Goal: Communication & Community: Connect with others

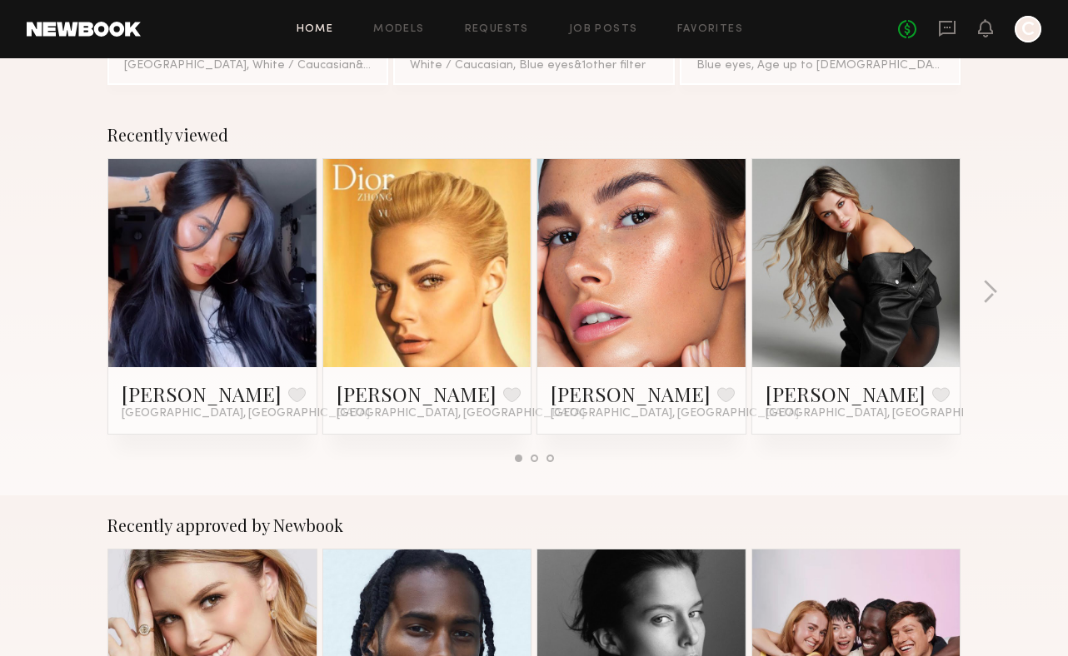
scroll to position [212, 0]
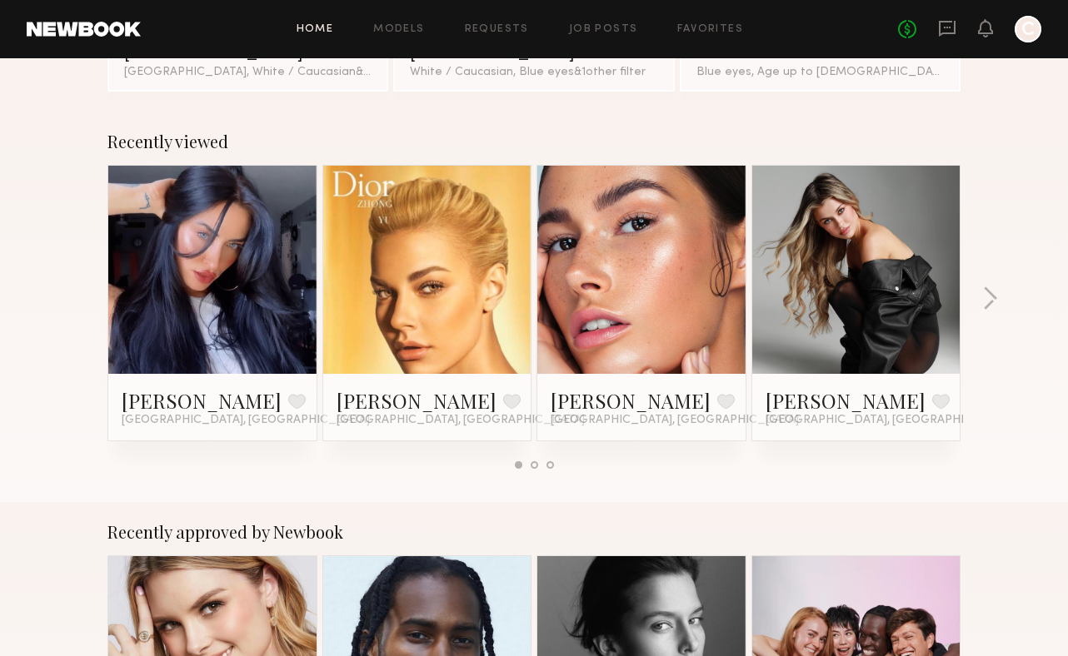
click at [155, 298] on div at bounding box center [212, 270] width 208 height 208
click at [984, 299] on button "button" at bounding box center [990, 299] width 16 height 27
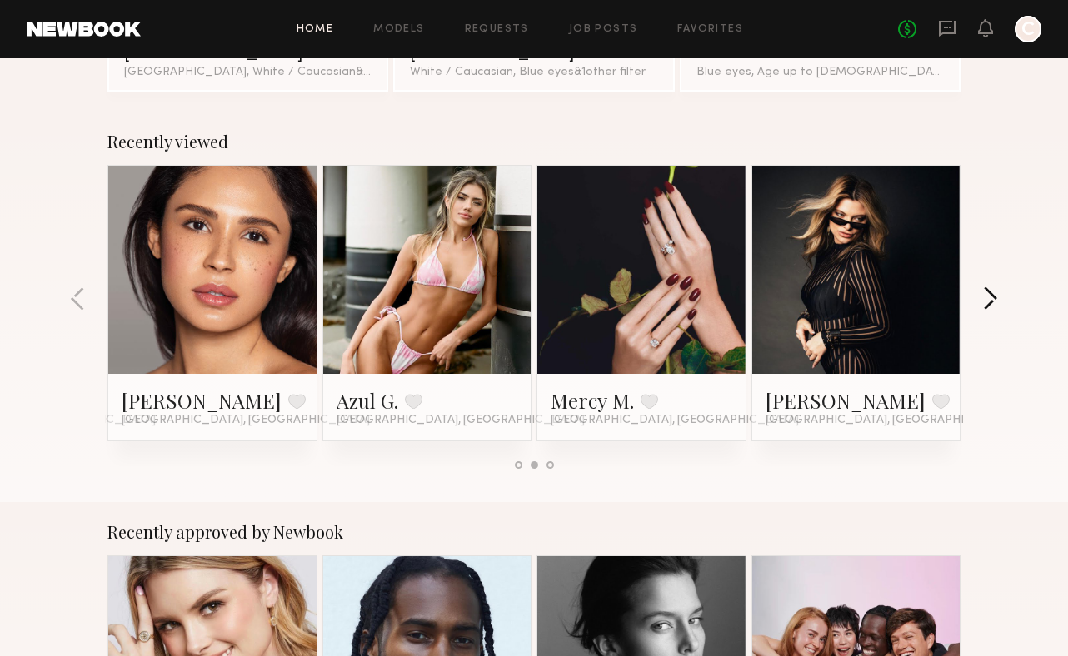
click at [984, 299] on button "button" at bounding box center [990, 299] width 16 height 27
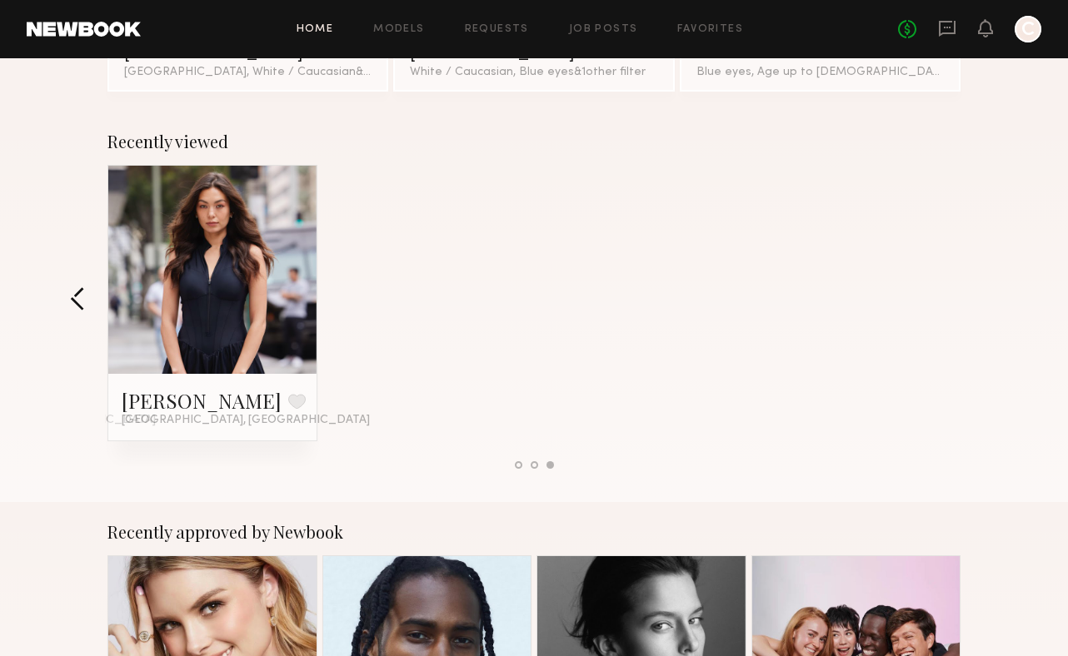
click at [75, 301] on button "button" at bounding box center [78, 299] width 16 height 27
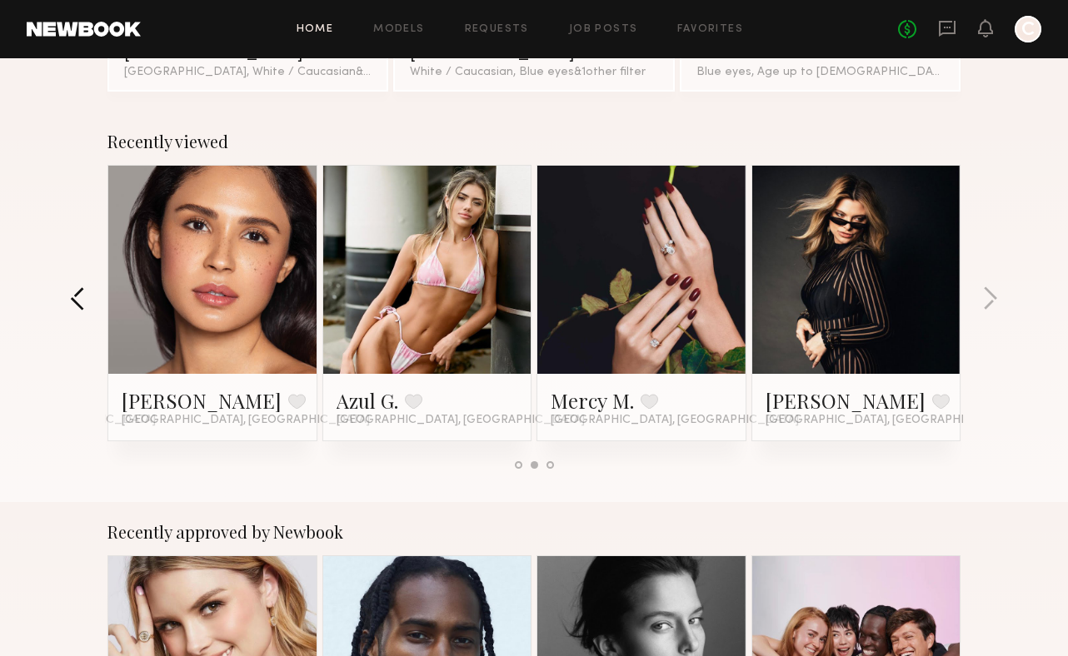
click at [75, 301] on button "button" at bounding box center [78, 299] width 16 height 27
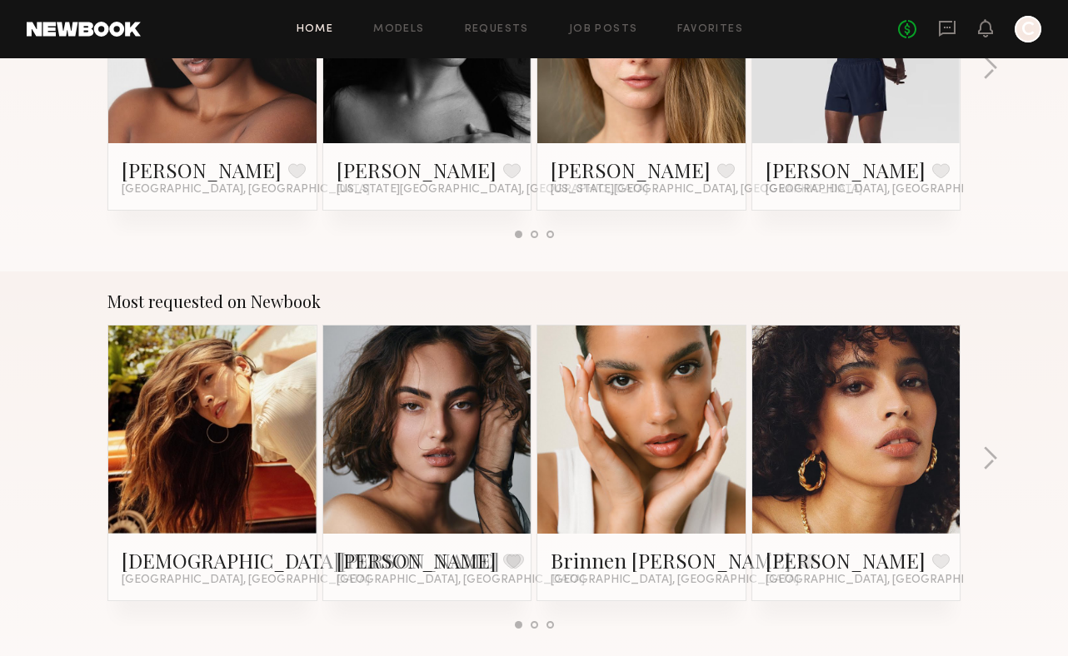
scroll to position [0, 0]
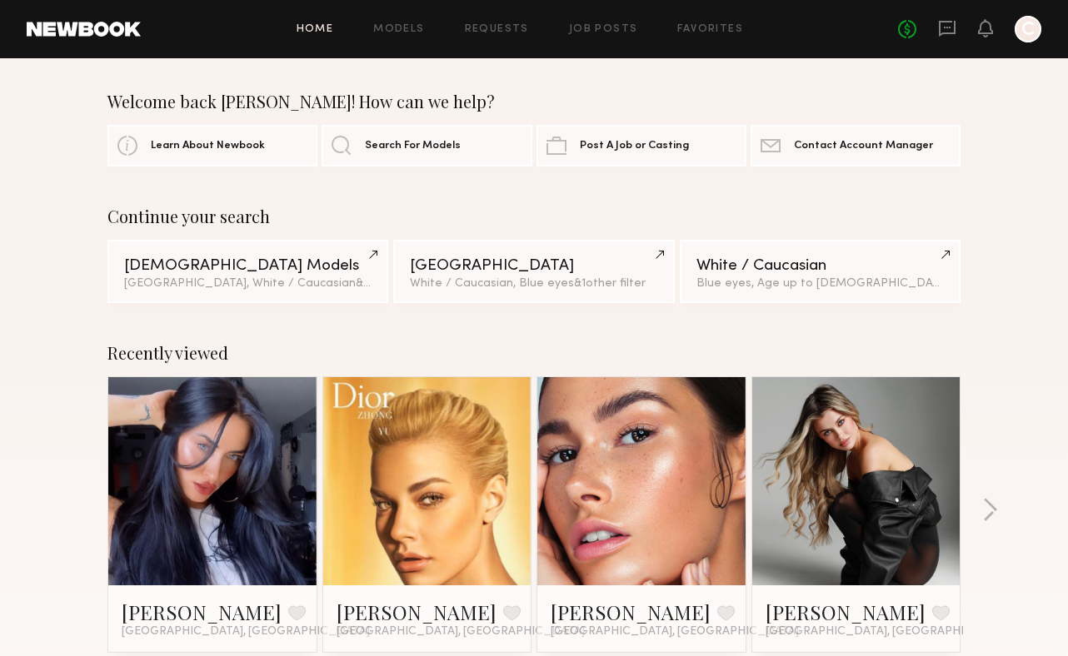
click at [403, 20] on div "Home Models Requests Job Posts Favorites Sign Out No fees up to $5,000 C" at bounding box center [591, 29] width 900 height 27
click at [403, 31] on link "Models" at bounding box center [398, 29] width 51 height 11
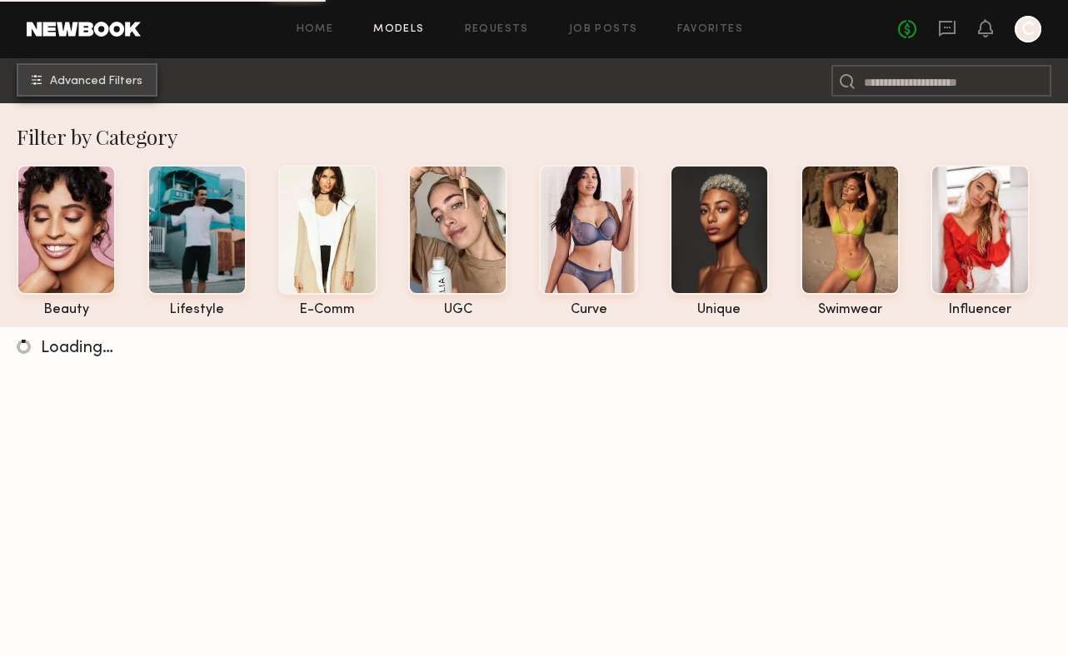
click at [130, 79] on span "Advanced Filters" at bounding box center [96, 82] width 92 height 12
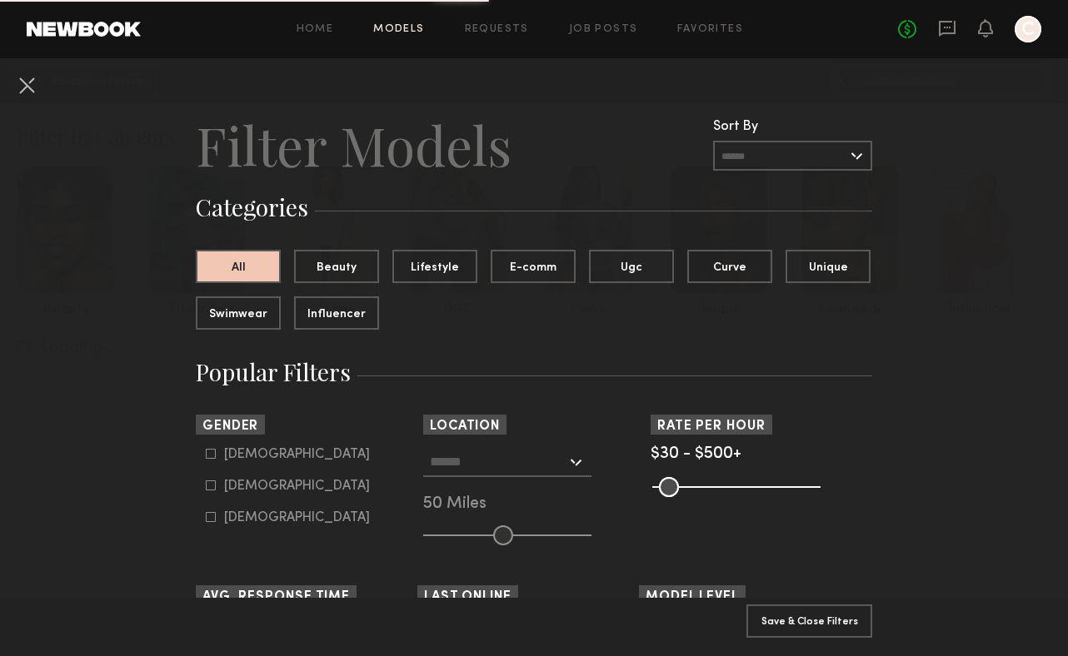
click at [207, 481] on icon at bounding box center [211, 485] width 9 height 9
type input "**"
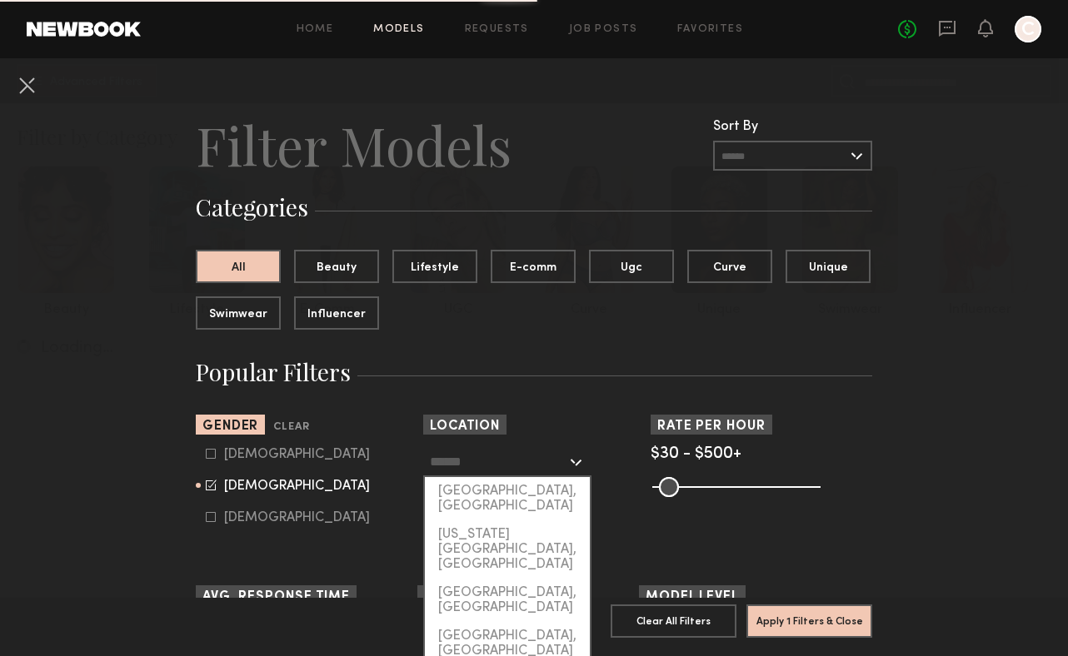
click at [474, 462] on input "text" at bounding box center [498, 461] width 137 height 28
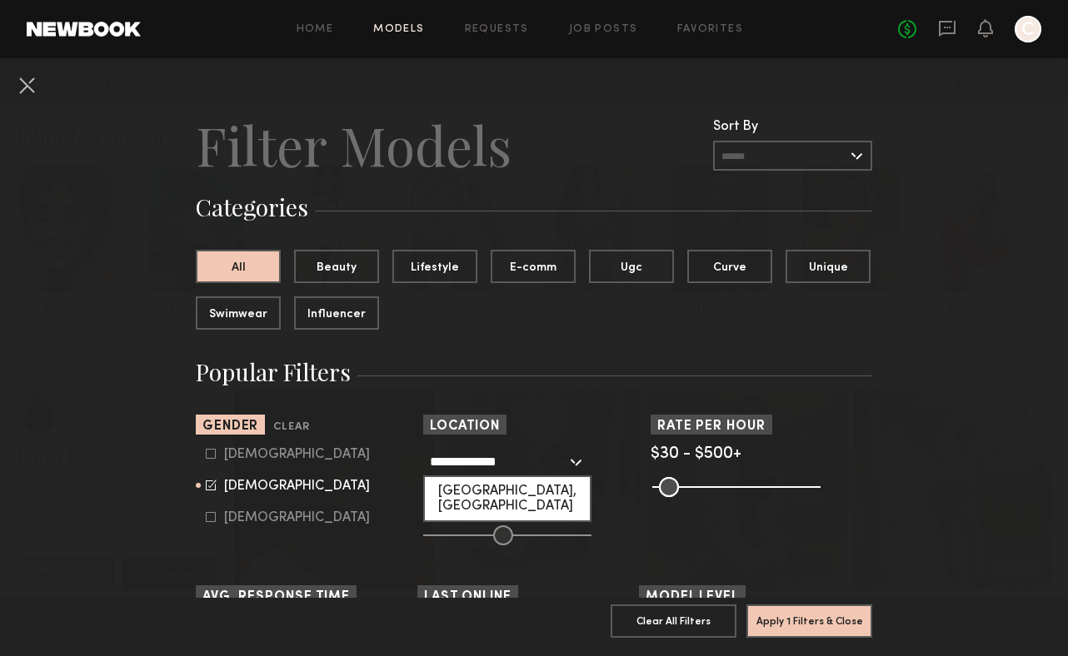
click at [547, 492] on div "Newport Beach, CA" at bounding box center [507, 498] width 165 height 43
type input "**********"
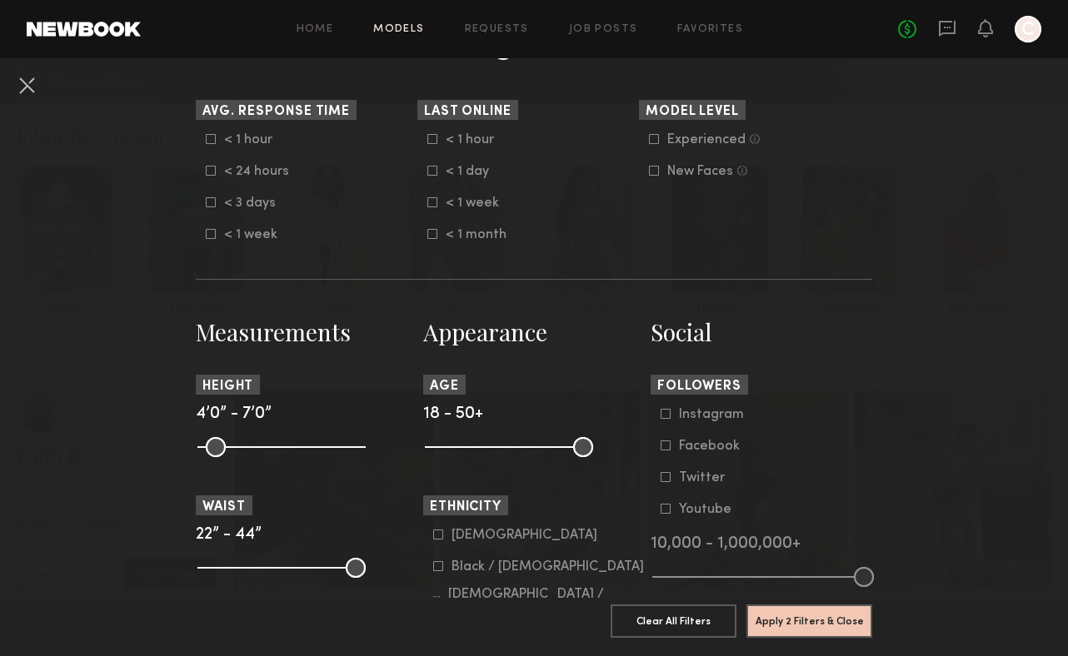
scroll to position [488, 0]
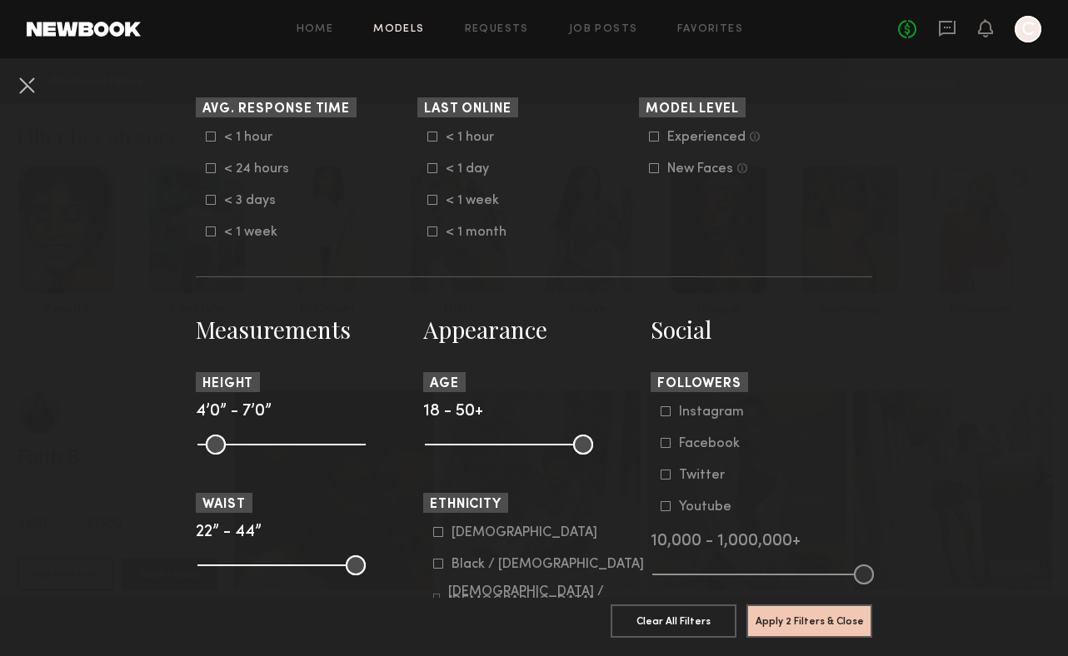
drag, startPoint x: 570, startPoint y: 446, endPoint x: 488, endPoint y: 449, distance: 81.7
click at [489, 447] on common-range-minmax at bounding box center [507, 443] width 168 height 20
drag, startPoint x: 581, startPoint y: 442, endPoint x: 489, endPoint y: 449, distance: 92.7
type input "**"
click at [489, 449] on input "range" at bounding box center [509, 445] width 168 height 20
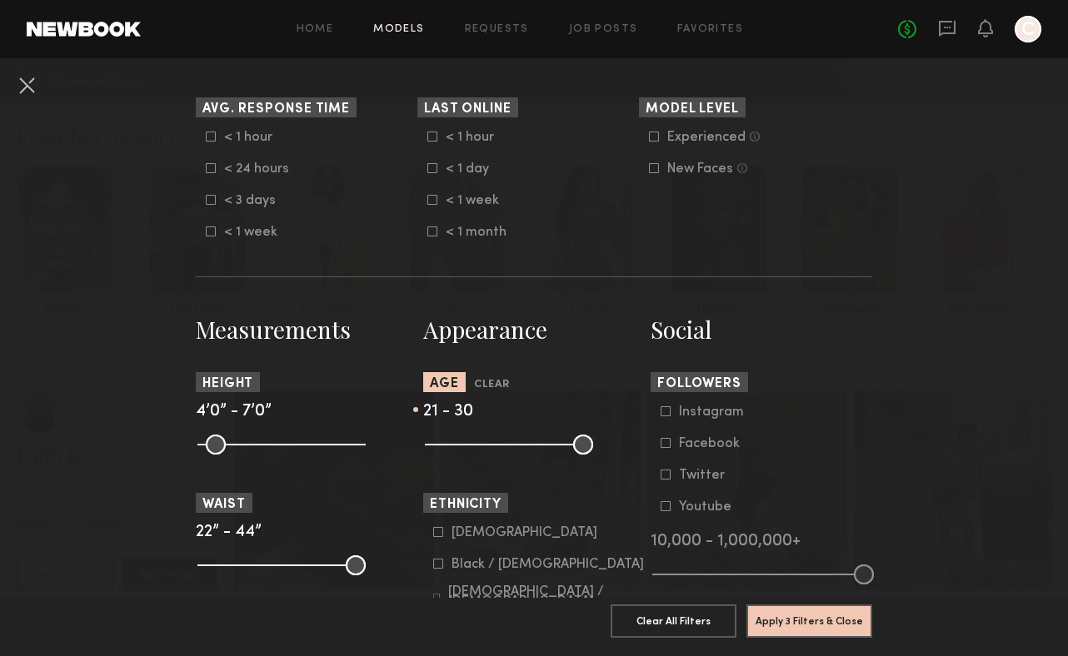
drag, startPoint x: 434, startPoint y: 450, endPoint x: 449, endPoint y: 450, distance: 15.0
type input "**"
click at [449, 450] on input "range" at bounding box center [509, 445] width 168 height 20
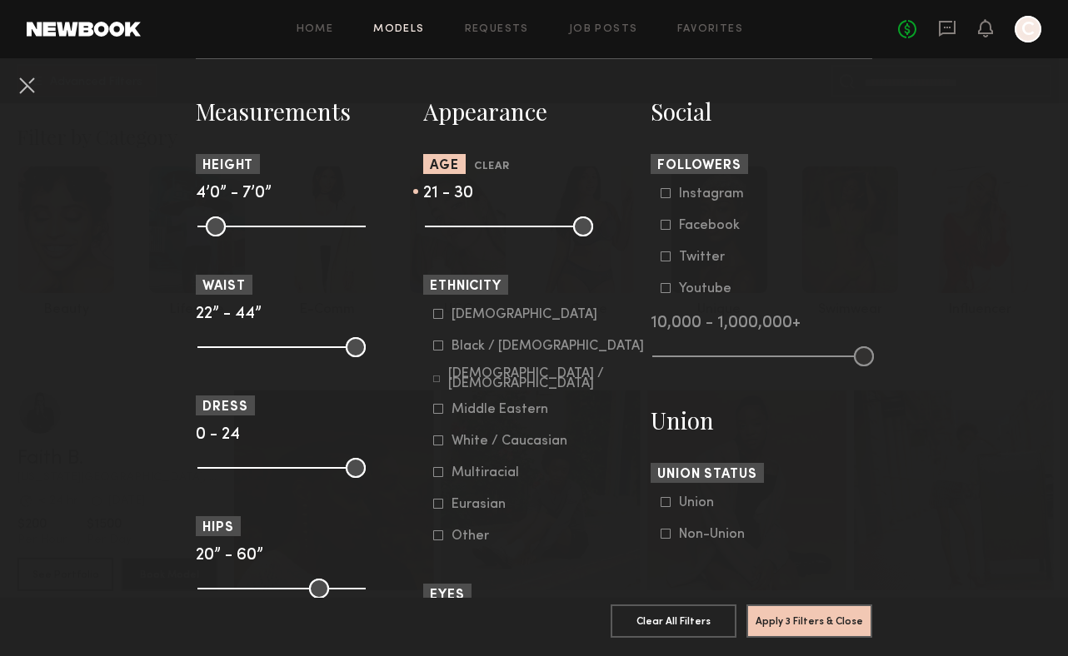
scroll to position [709, 0]
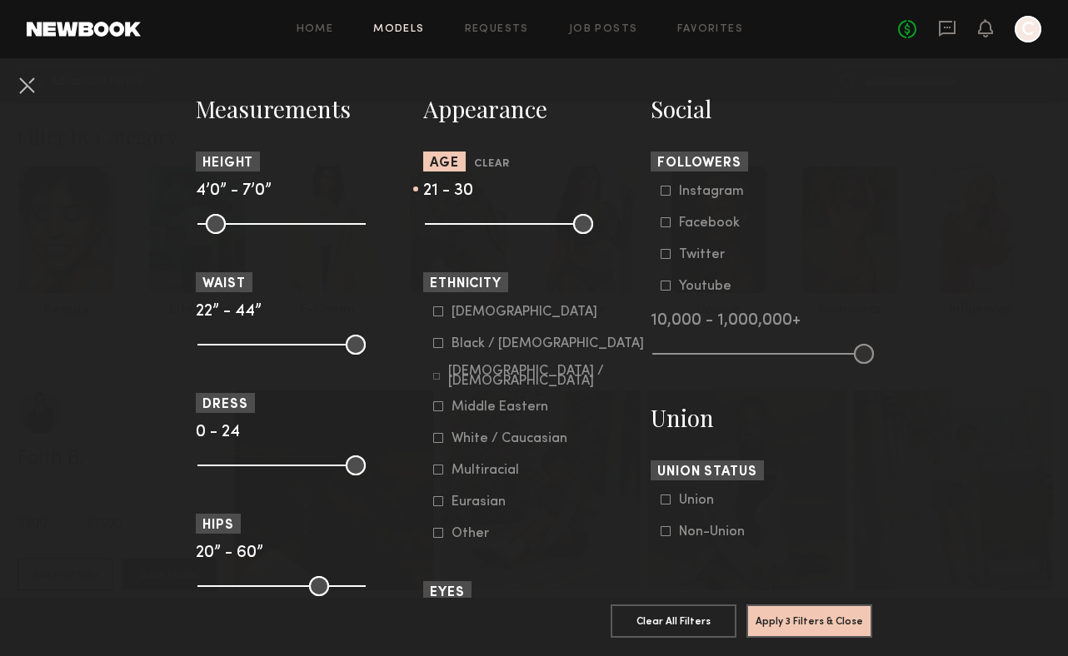
click at [434, 441] on icon at bounding box center [438, 438] width 9 height 9
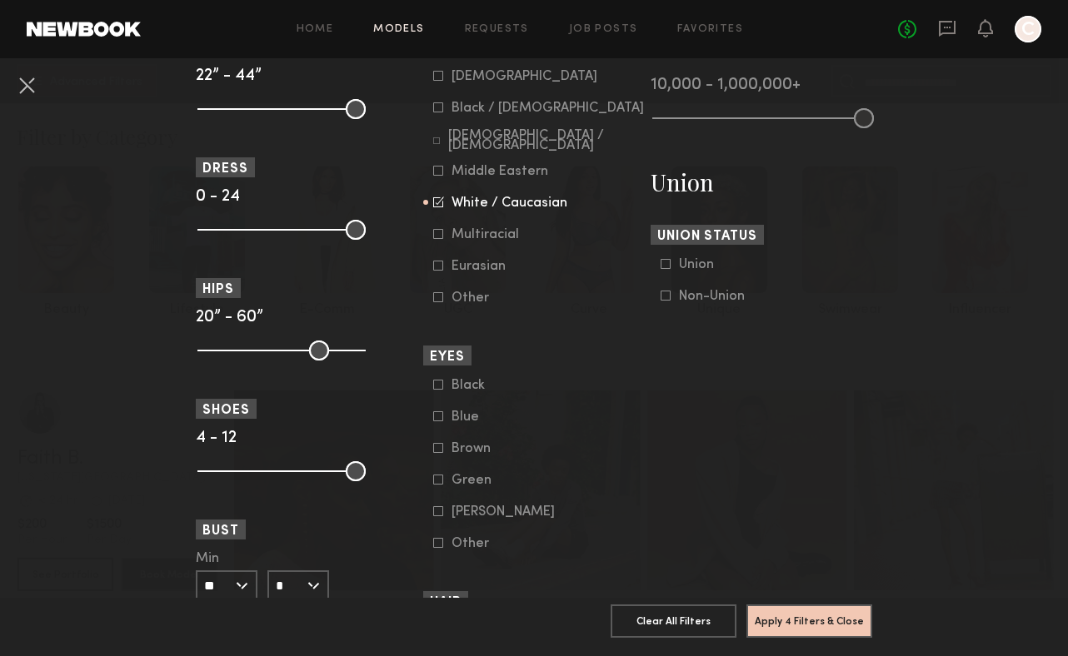
scroll to position [947, 0]
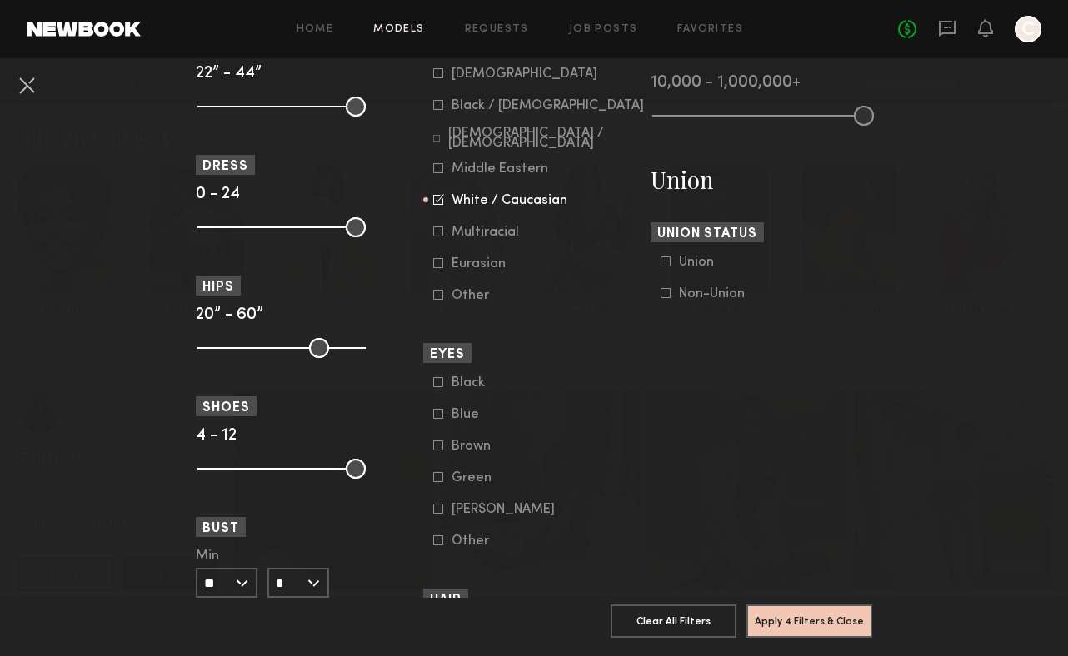
click at [436, 419] on icon at bounding box center [438, 414] width 10 height 10
click at [436, 485] on common-framework-checkbox "Green" at bounding box center [539, 477] width 212 height 15
click at [436, 482] on icon at bounding box center [438, 477] width 10 height 10
click at [443, 545] on label "Other" at bounding box center [474, 540] width 83 height 10
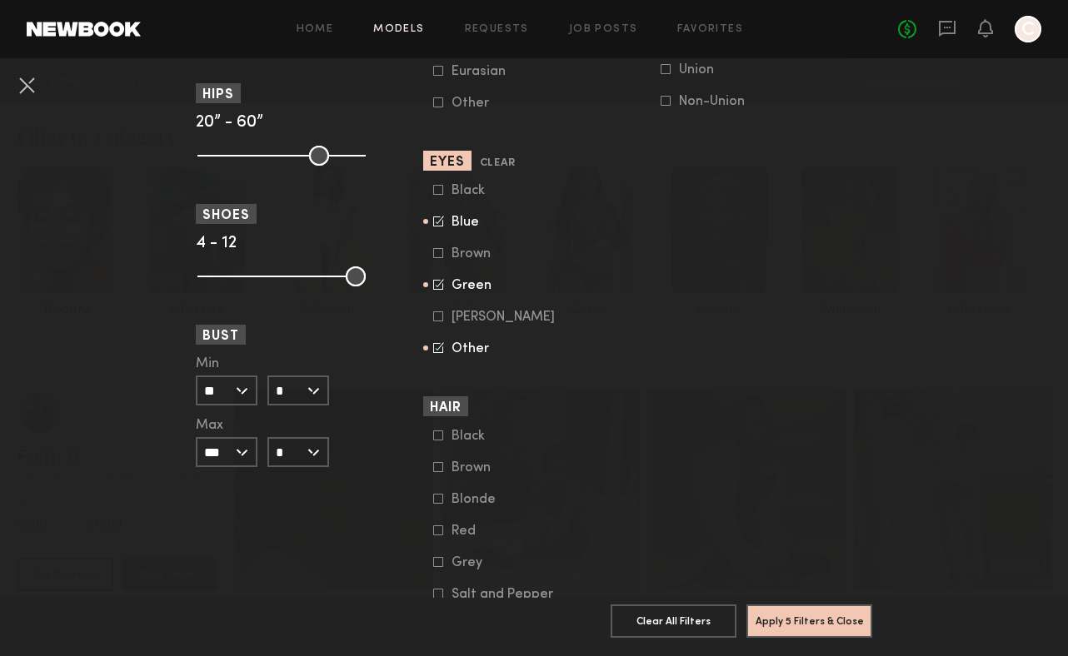
scroll to position [1238, 0]
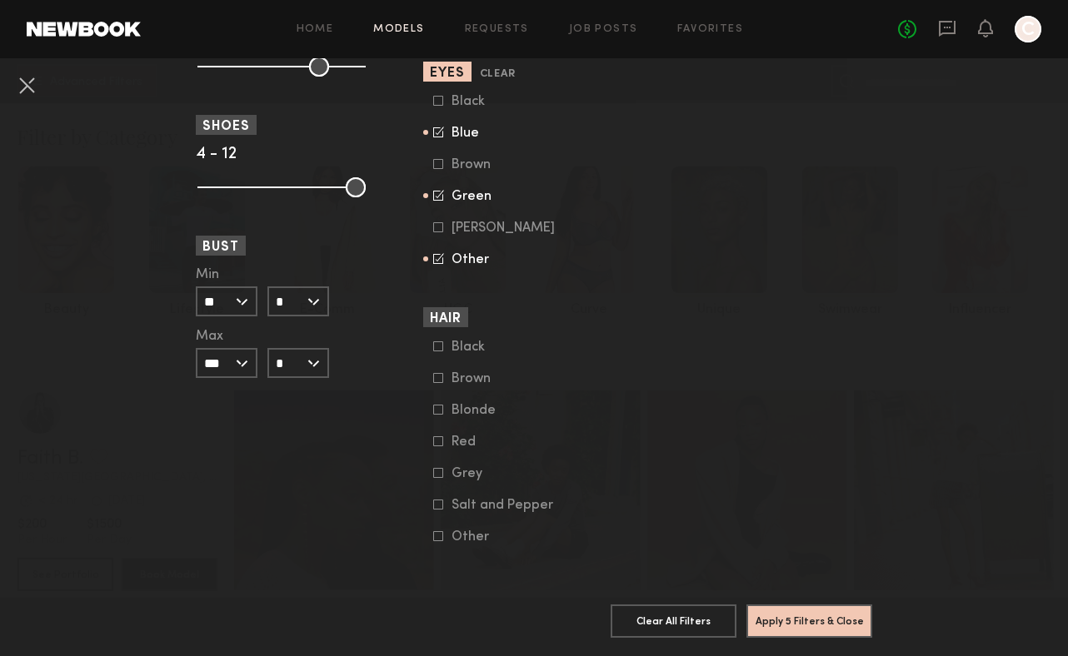
click at [809, 604] on section "Apply 5 Filters & Close Clear All Filters Apply 5 Filters & Close" at bounding box center [534, 627] width 676 height 58
click at [809, 620] on button "Apply 5 Filters & Close" at bounding box center [809, 620] width 126 height 33
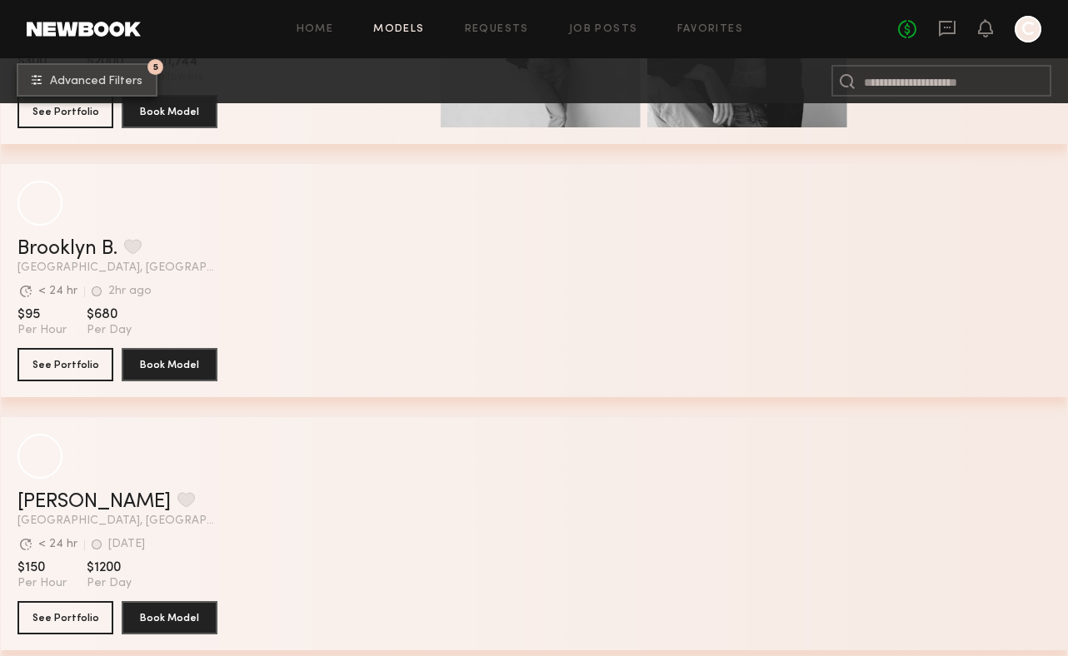
scroll to position [3697, 0]
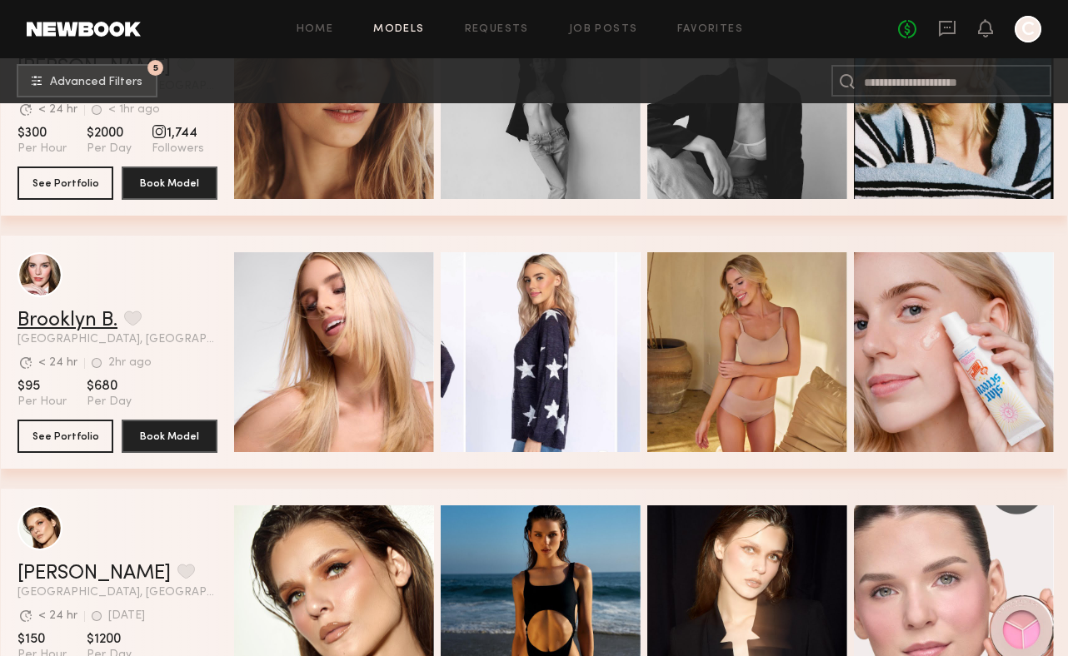
click at [96, 313] on link "Brooklyn B." at bounding box center [67, 321] width 100 height 20
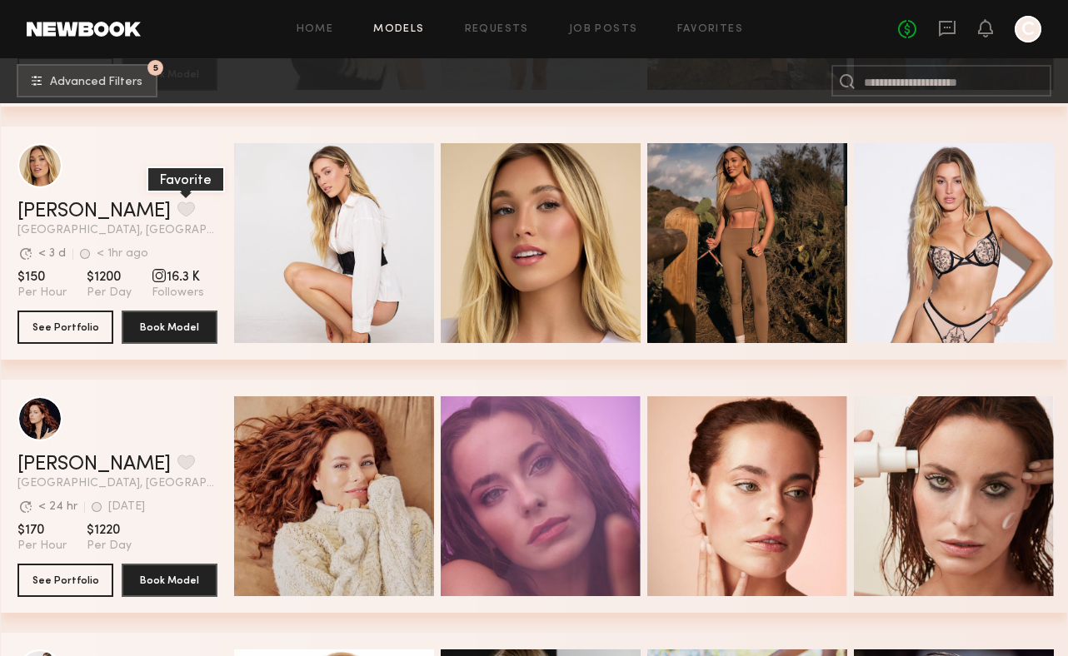
scroll to position [10102, 0]
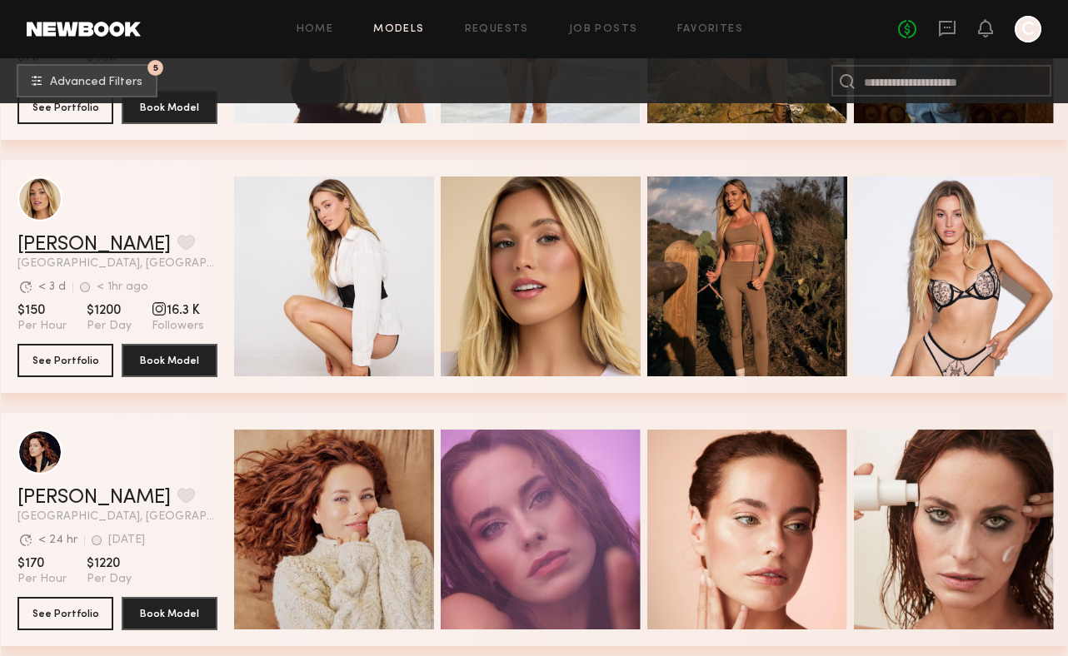
click at [69, 240] on link "[PERSON_NAME]" at bounding box center [93, 245] width 153 height 20
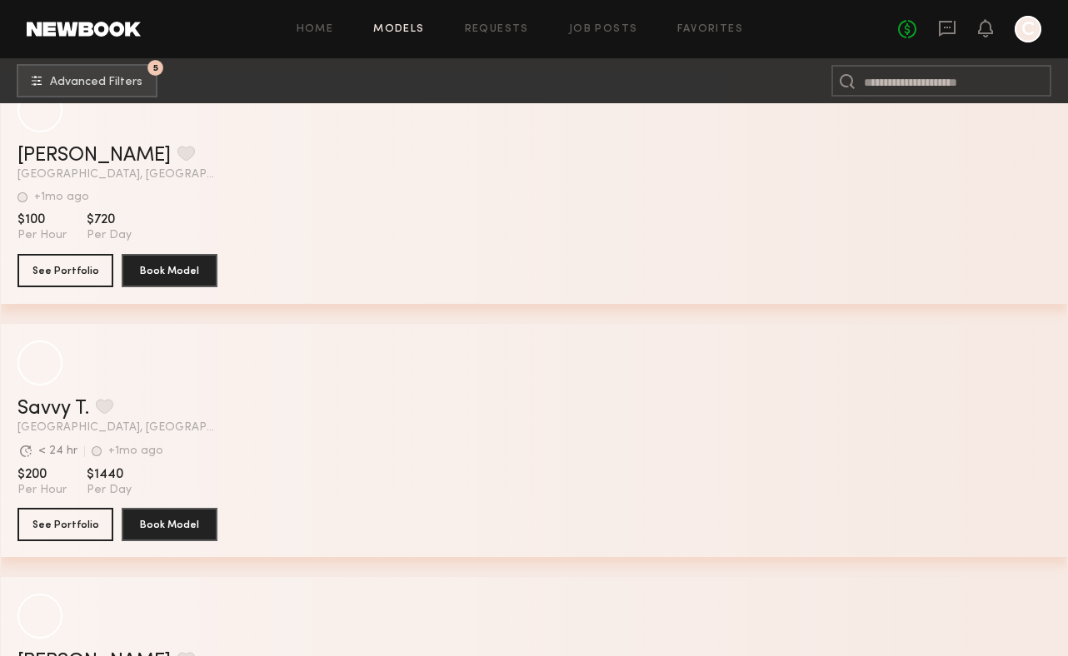
scroll to position [21991, 0]
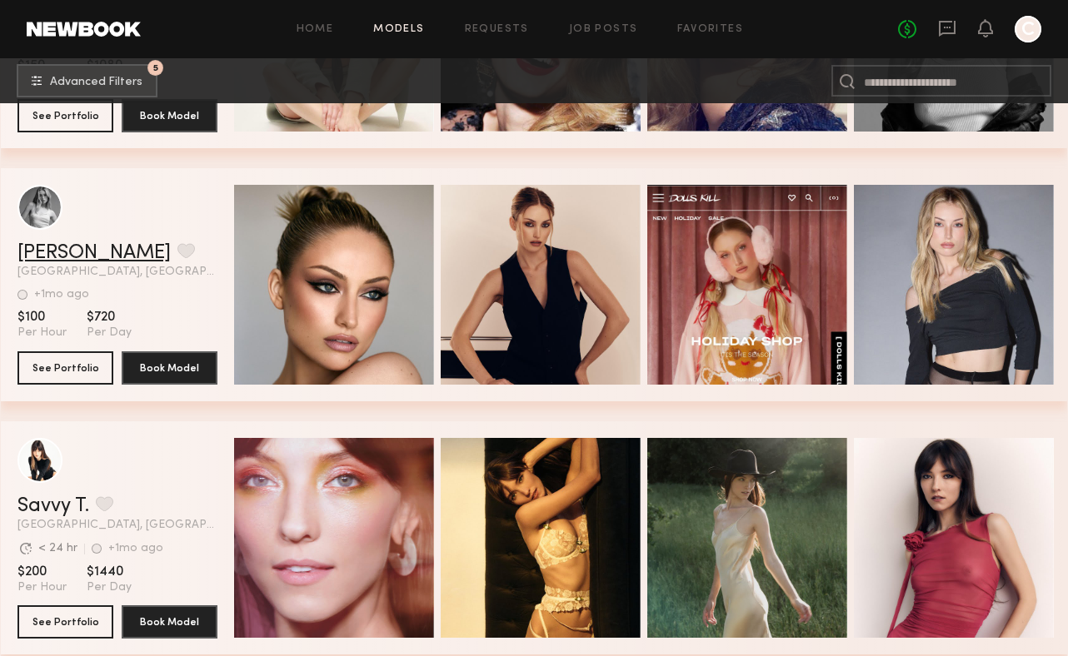
click at [69, 249] on link "Charlotte G." at bounding box center [93, 253] width 153 height 20
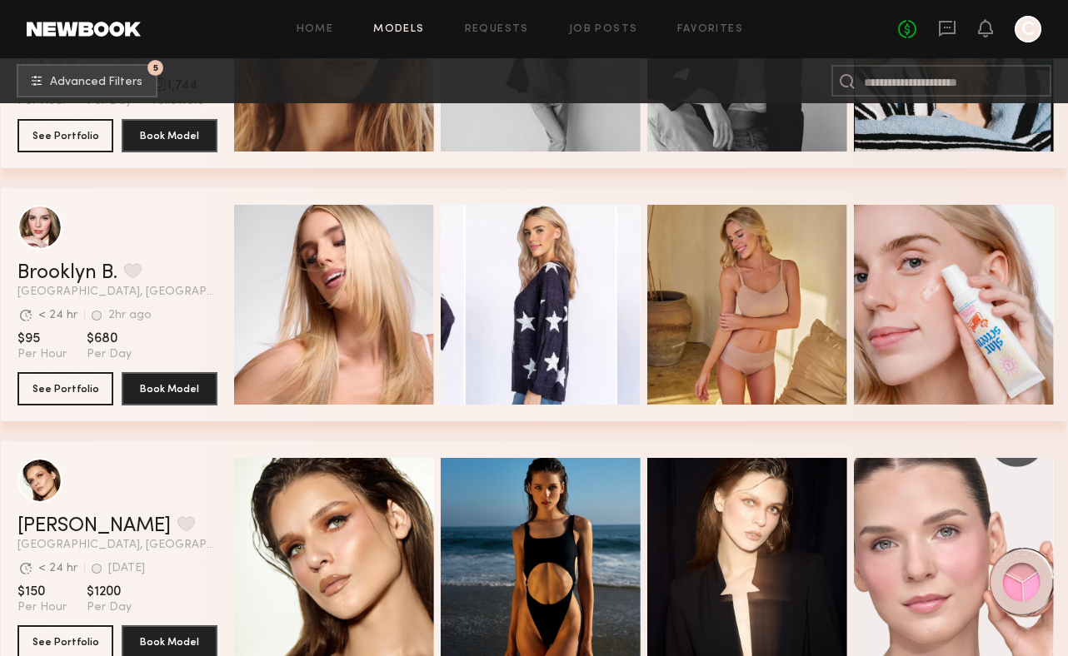
scroll to position [3739, 0]
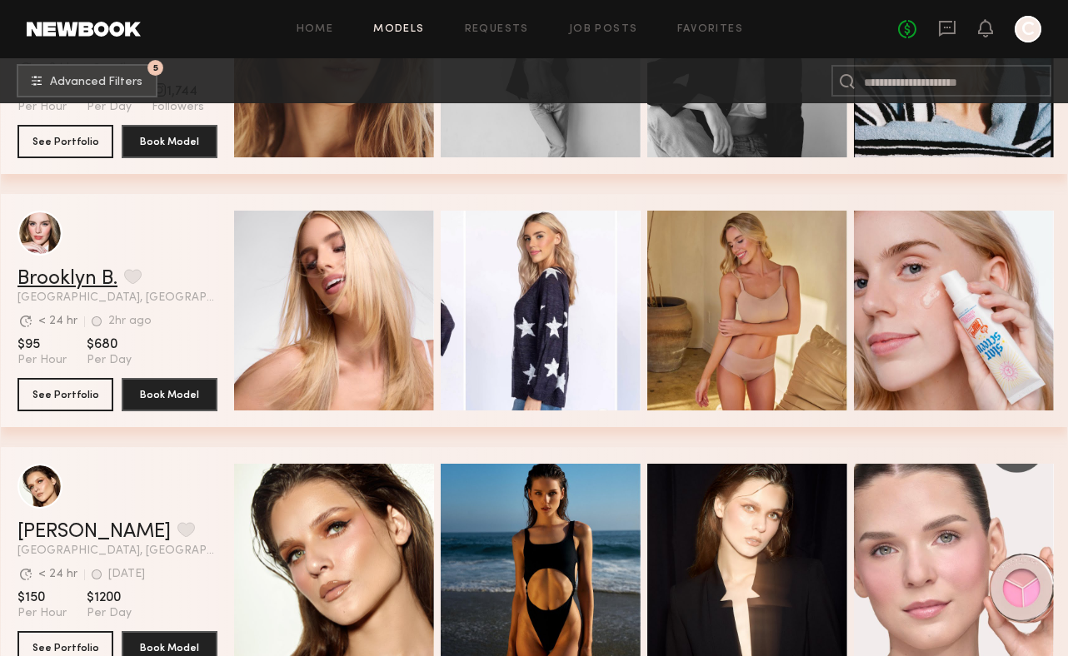
click at [60, 274] on link "Brooklyn B." at bounding box center [67, 279] width 100 height 20
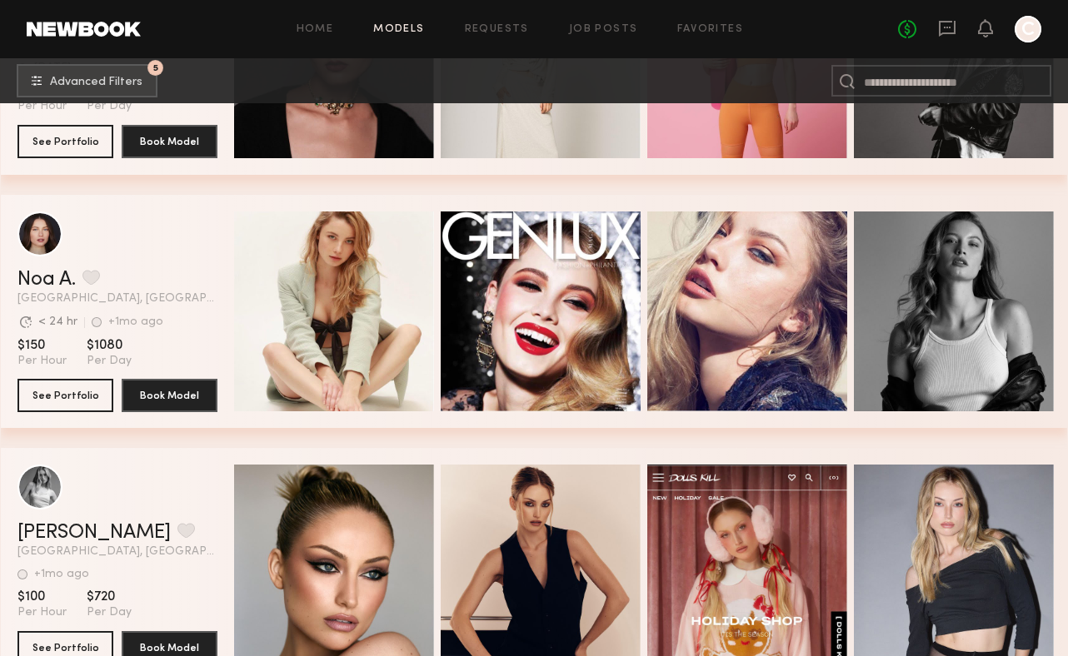
scroll to position [21787, 0]
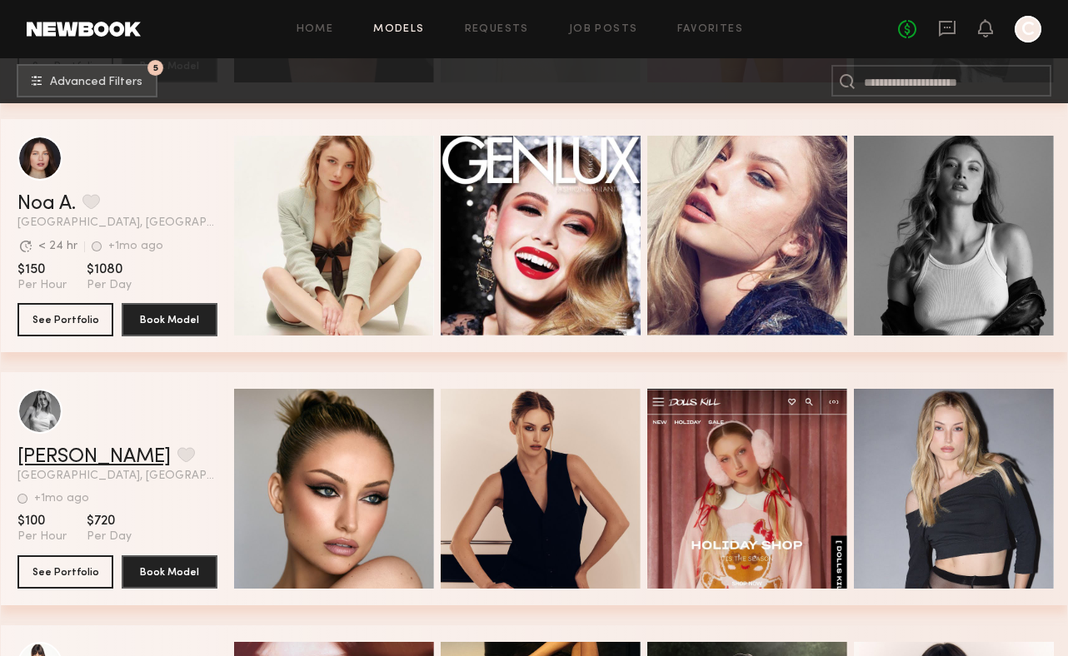
click at [87, 455] on link "Charlotte G." at bounding box center [93, 457] width 153 height 20
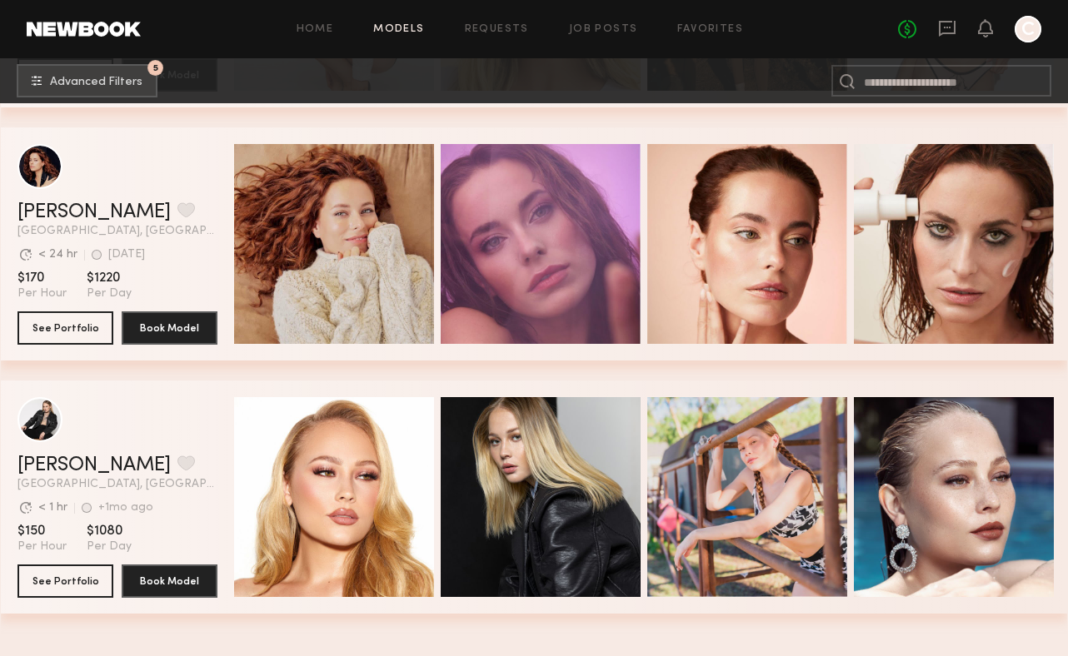
scroll to position [9953, 0]
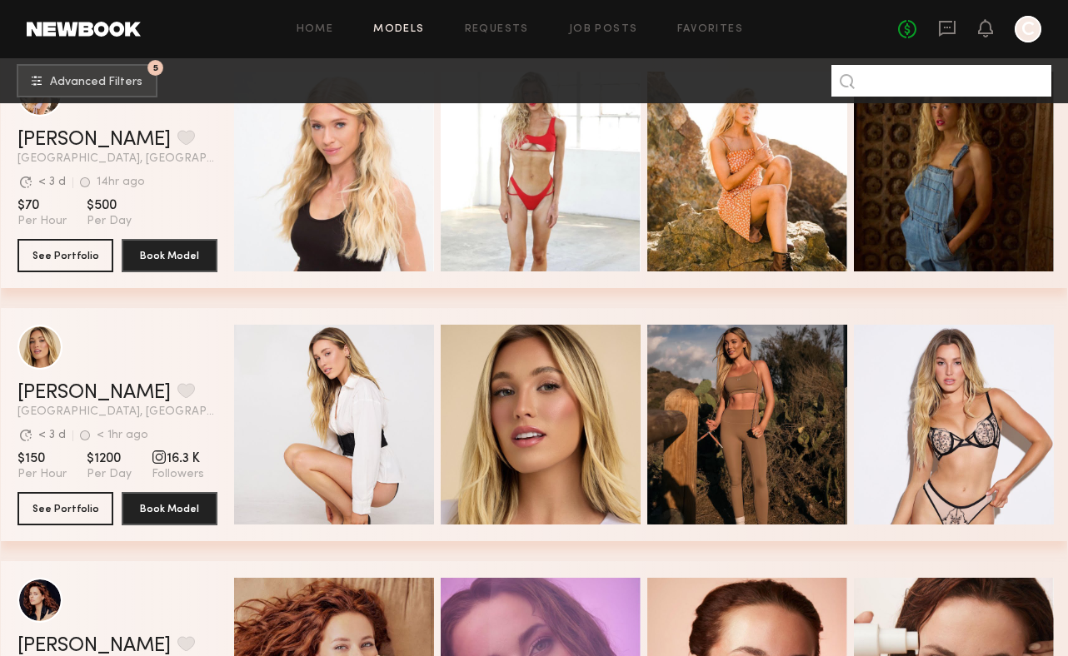
click at [996, 84] on input at bounding box center [941, 81] width 220 height 32
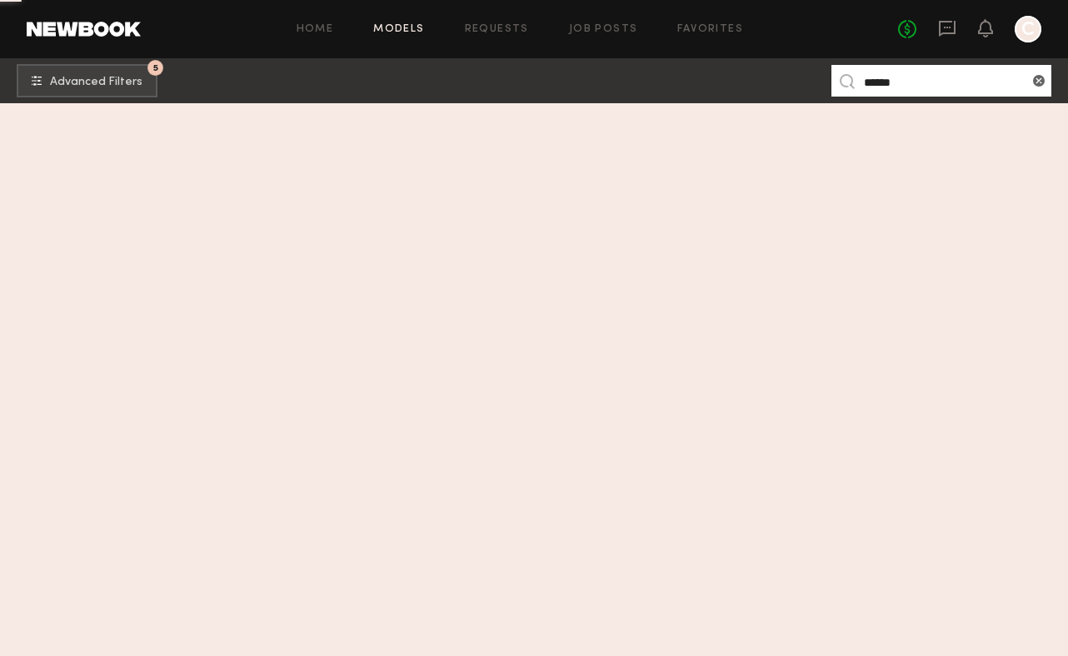
scroll to position [0, 0]
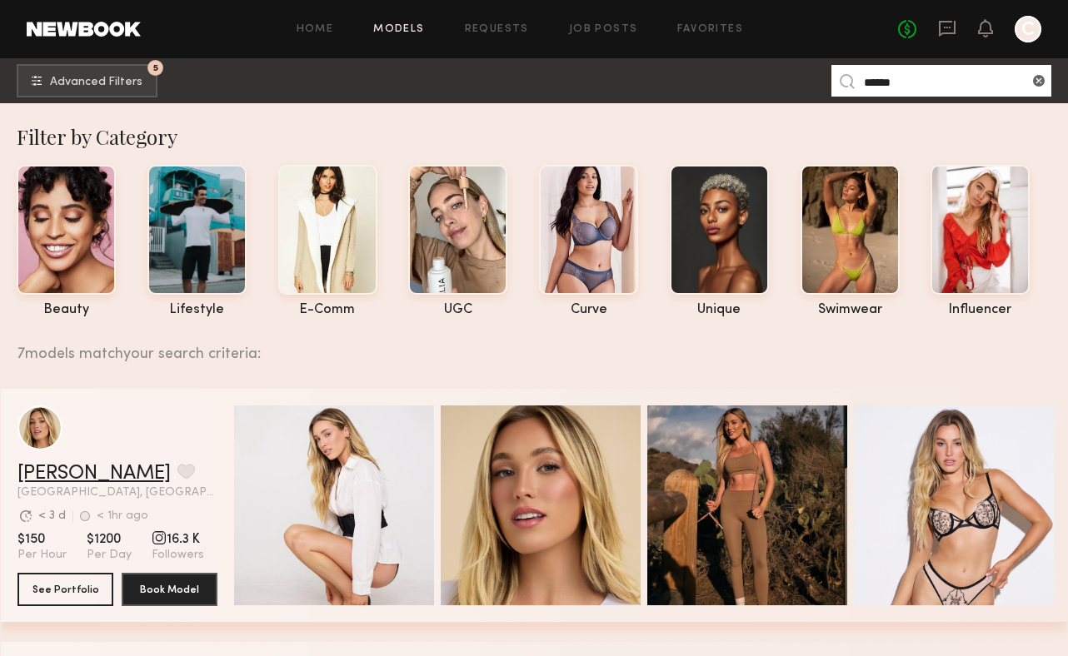
type input "******"
click at [80, 467] on link "[PERSON_NAME]" at bounding box center [93, 474] width 153 height 20
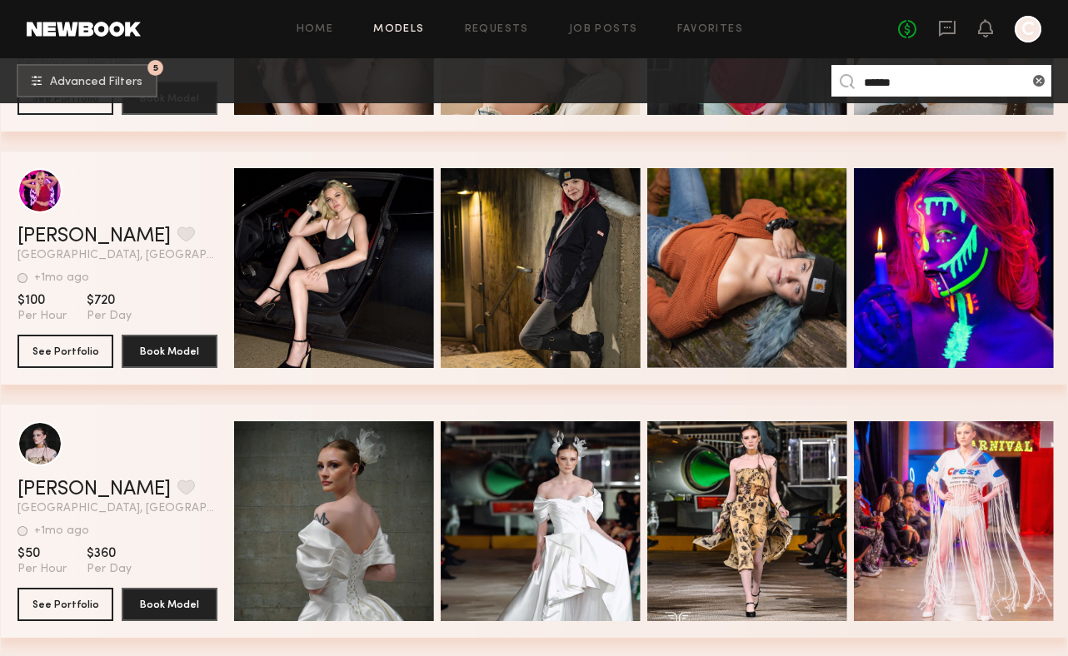
scroll to position [1660, 0]
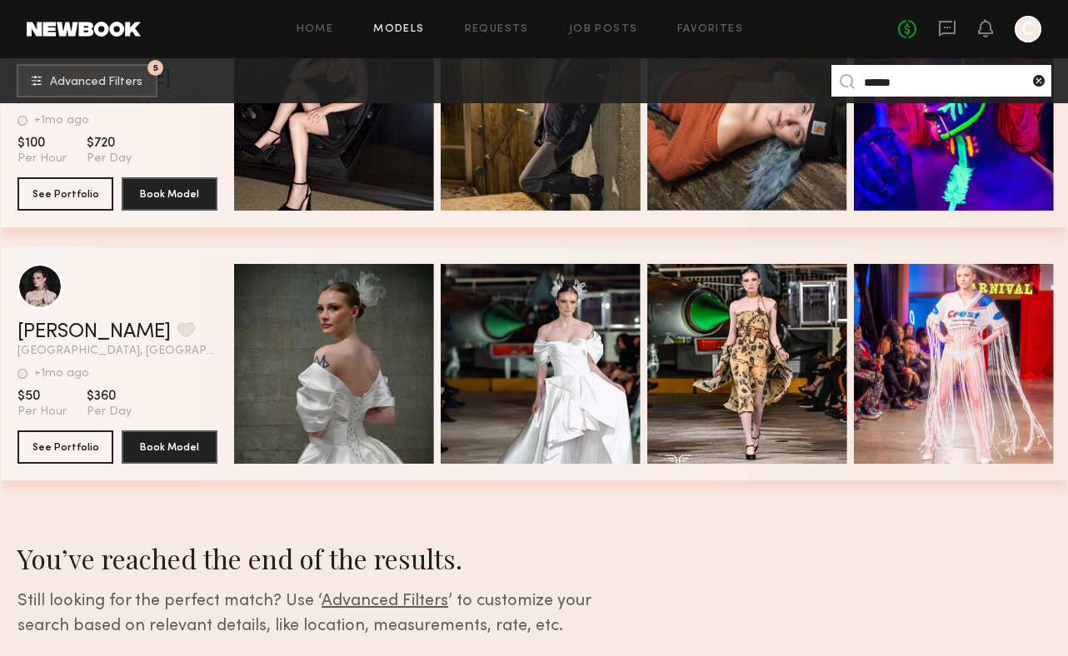
click at [1040, 77] on common-icon at bounding box center [1038, 80] width 17 height 17
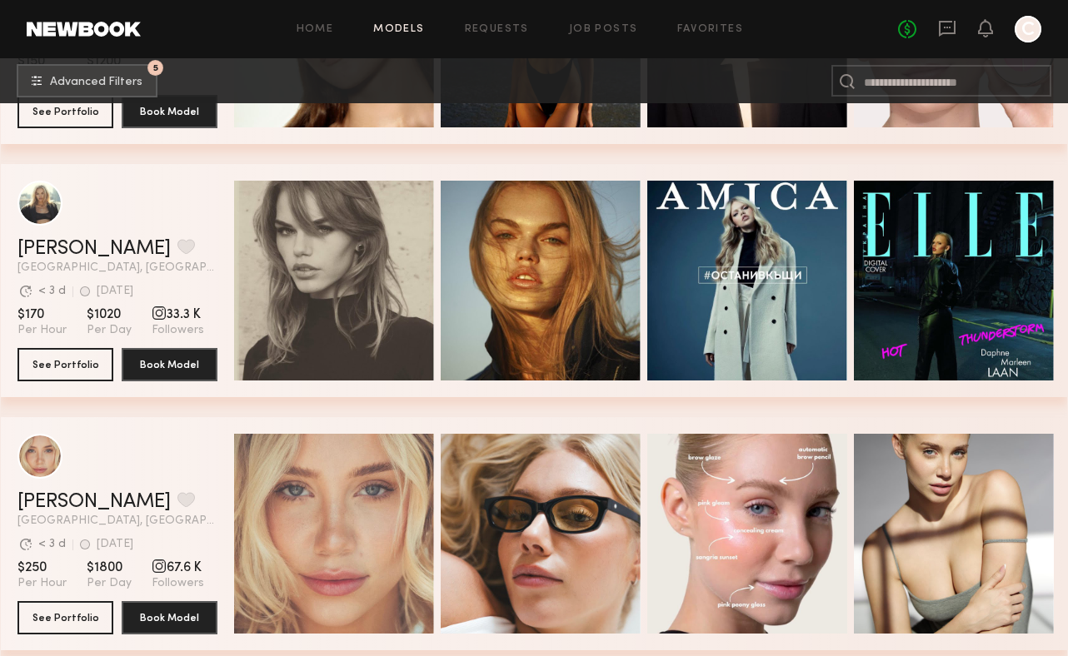
scroll to position [1770, 0]
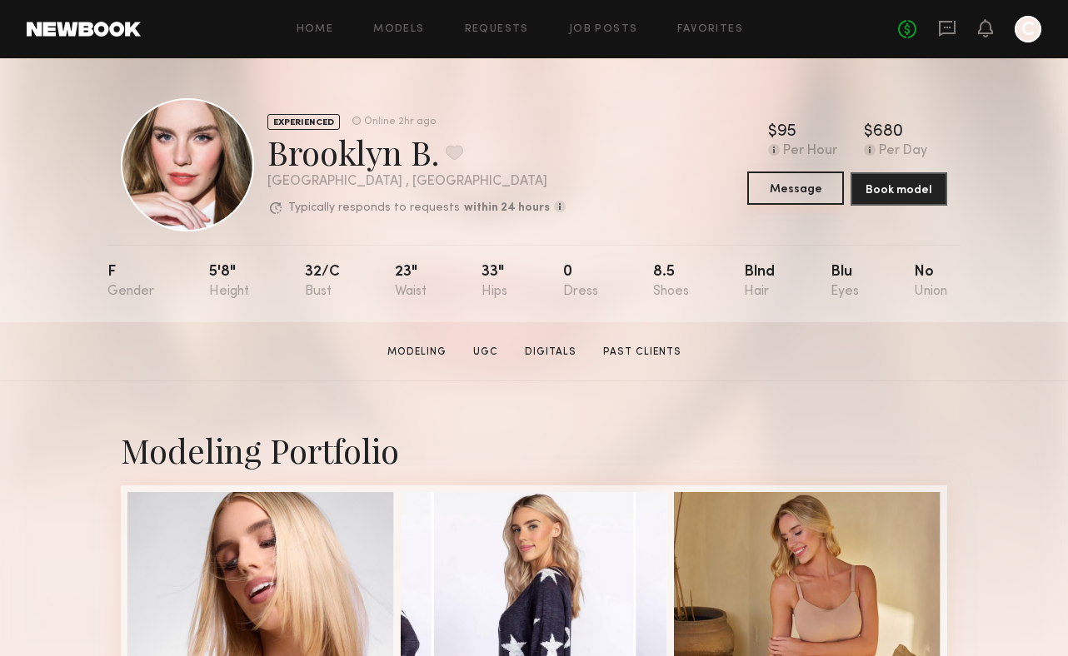
click at [802, 201] on button "Message" at bounding box center [795, 188] width 97 height 33
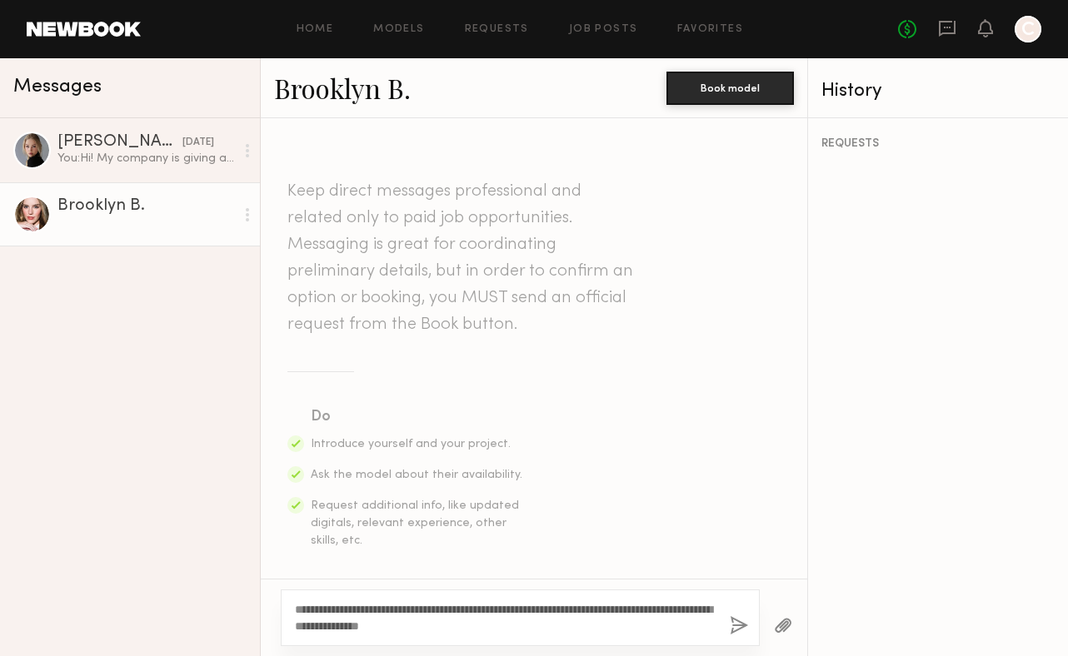
type textarea "**********"
click at [741, 631] on button "button" at bounding box center [738, 626] width 18 height 21
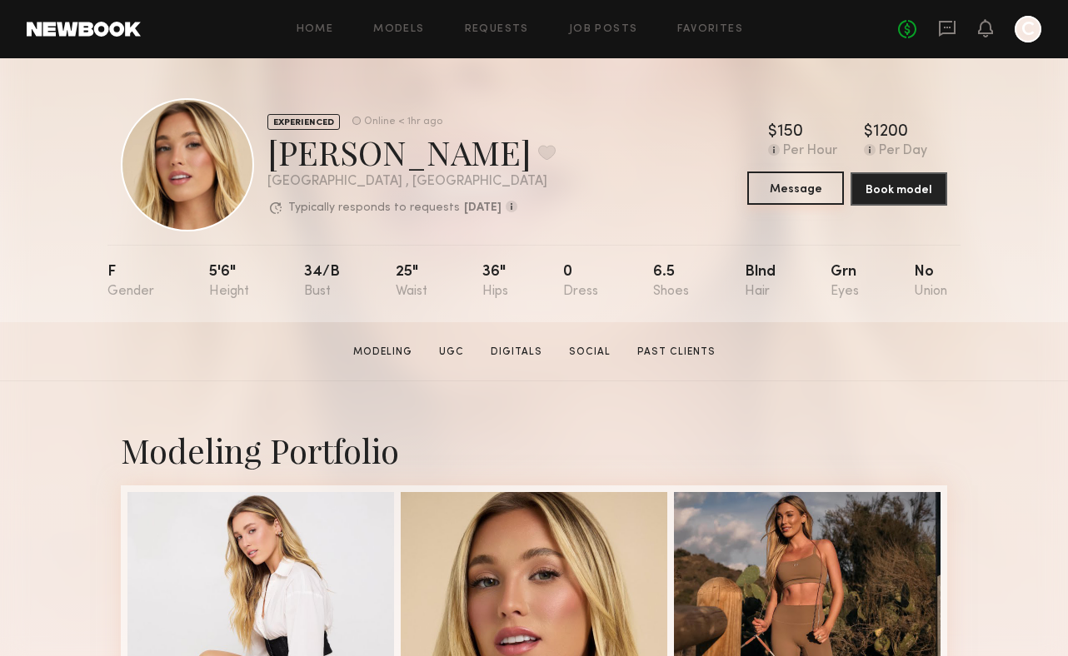
click at [769, 197] on button "Message" at bounding box center [795, 188] width 97 height 33
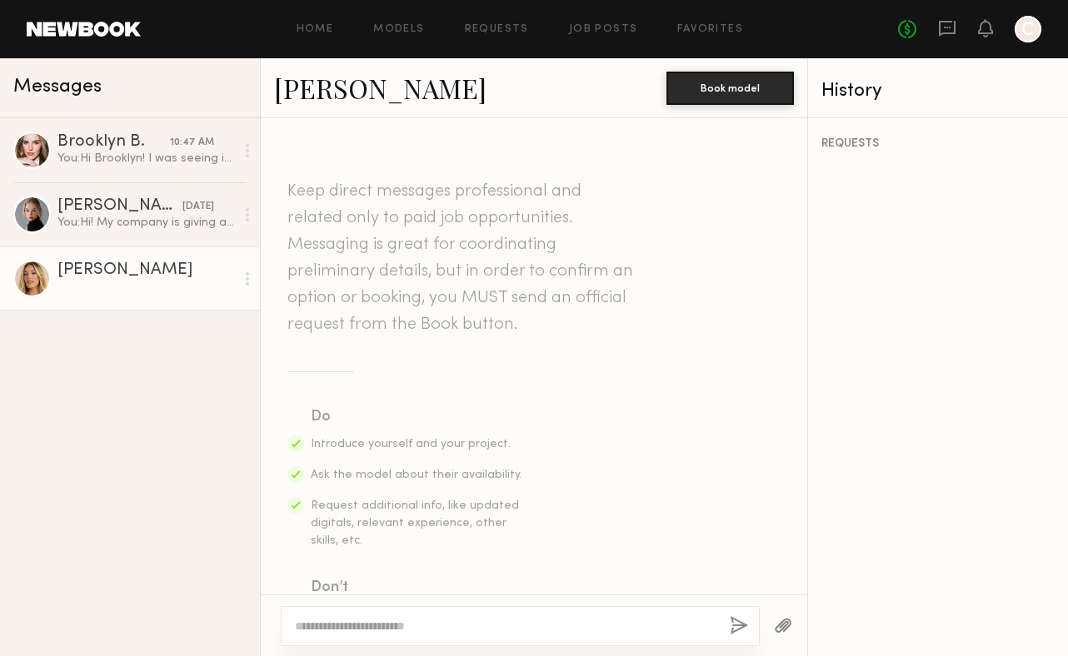
click at [426, 631] on textarea at bounding box center [505, 626] width 421 height 17
type textarea "*"
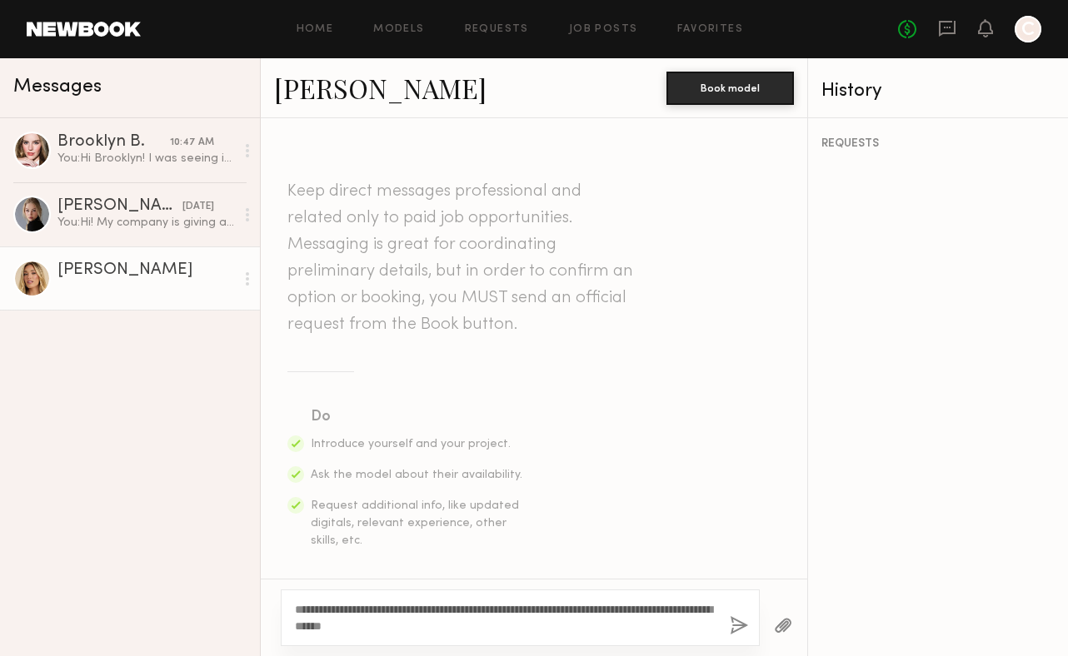
type textarea "**********"
click at [742, 628] on button "button" at bounding box center [738, 626] width 18 height 21
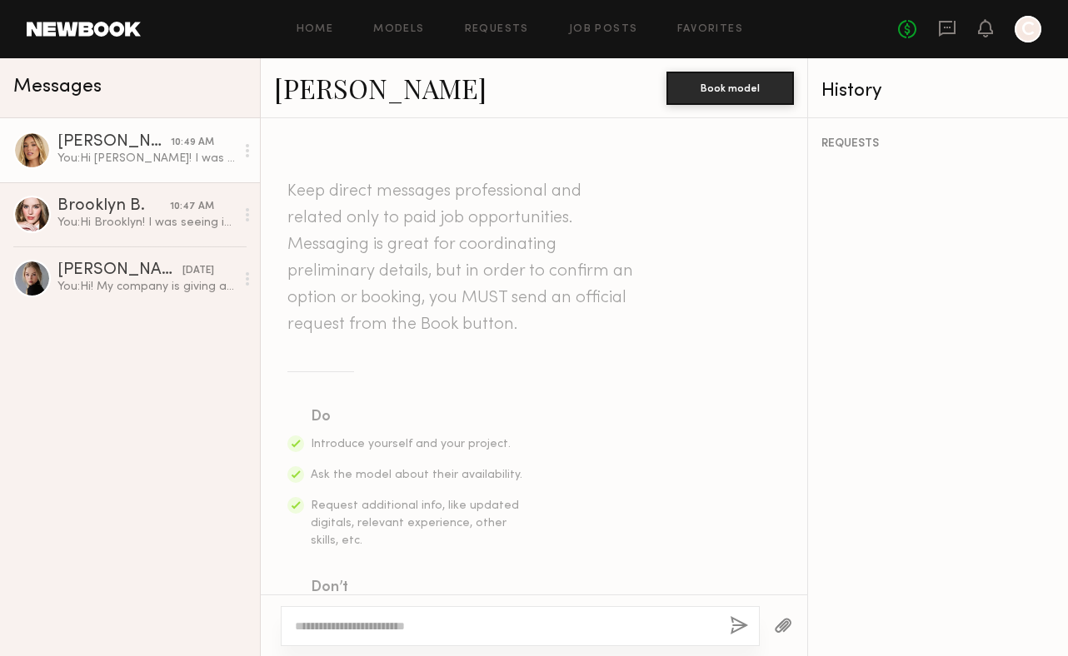
scroll to position [416, 0]
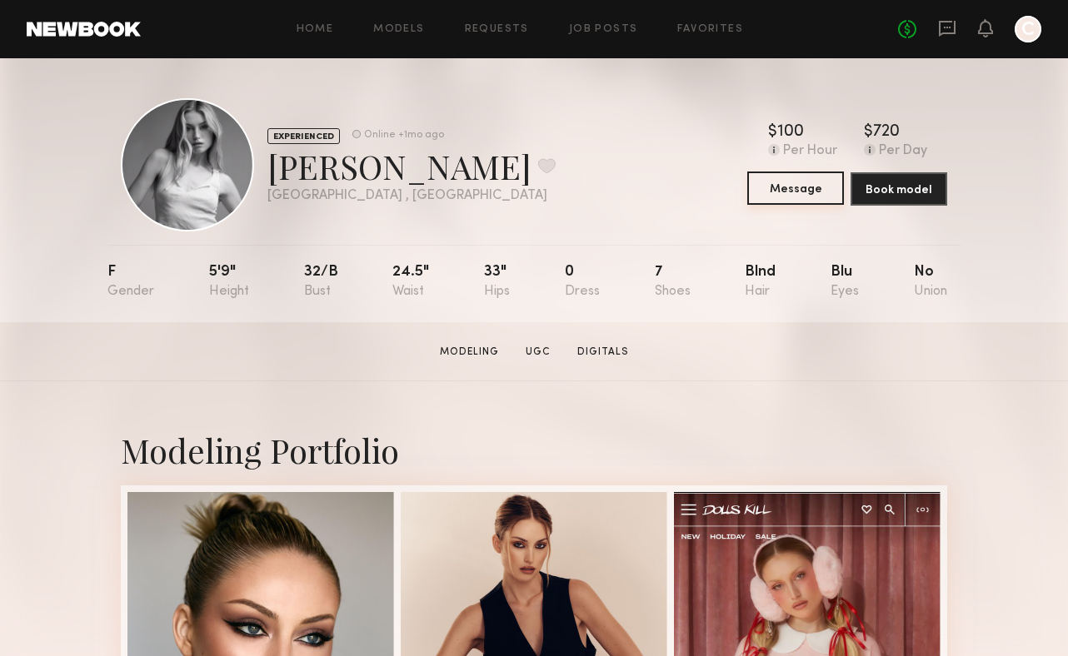
click at [804, 198] on button "Message" at bounding box center [795, 188] width 97 height 33
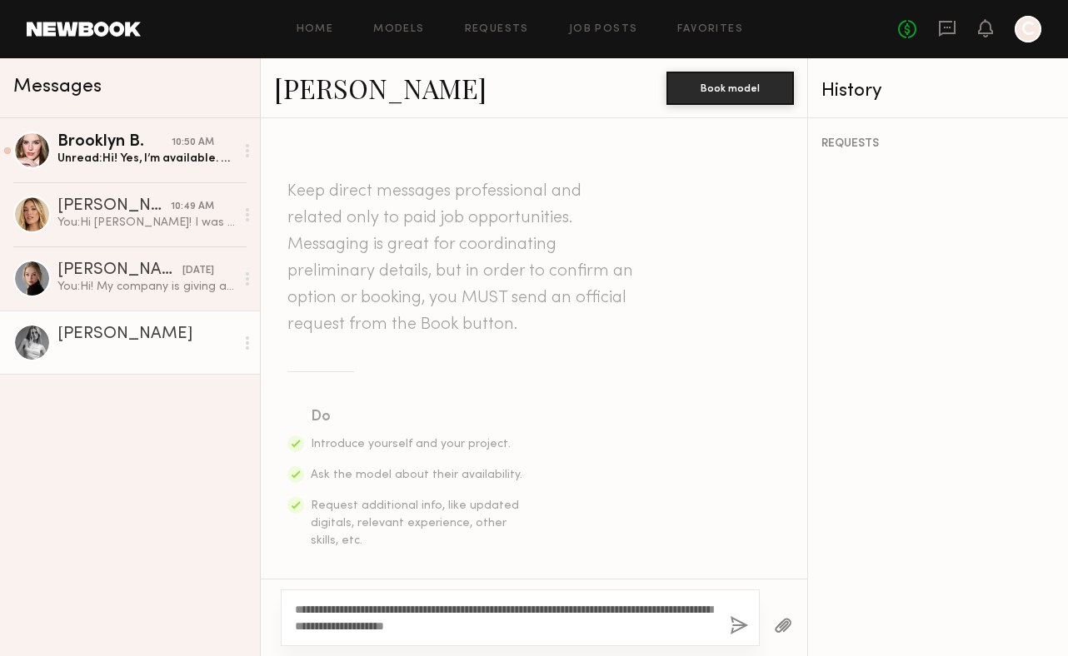
type textarea "**********"
click at [744, 612] on div "**********" at bounding box center [520, 618] width 479 height 57
click at [740, 620] on button "button" at bounding box center [738, 626] width 18 height 21
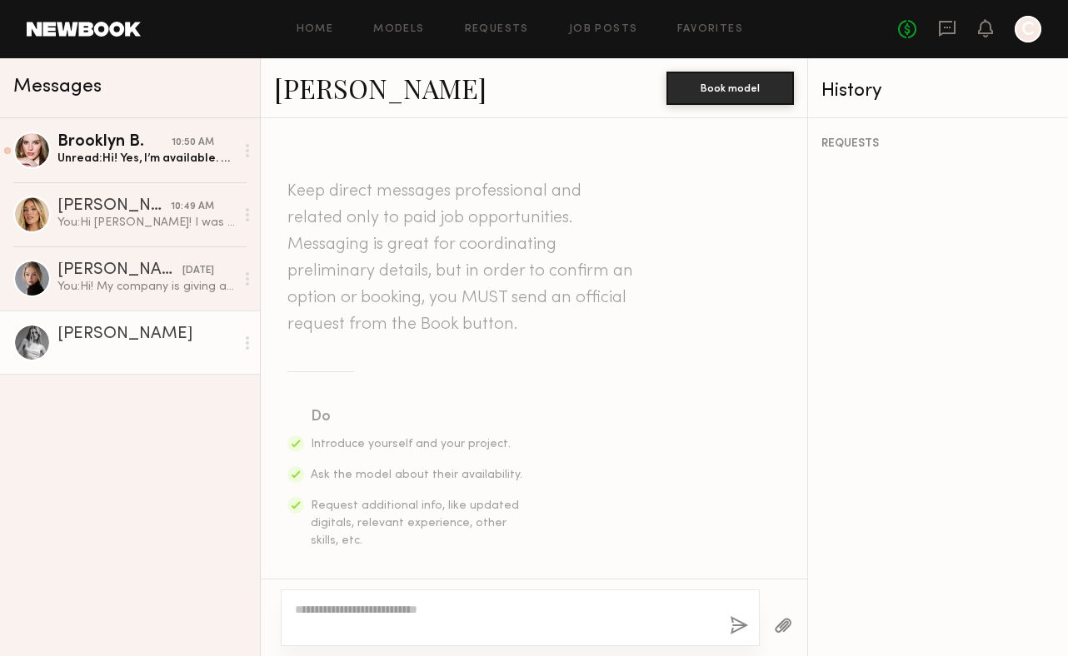
scroll to position [435, 0]
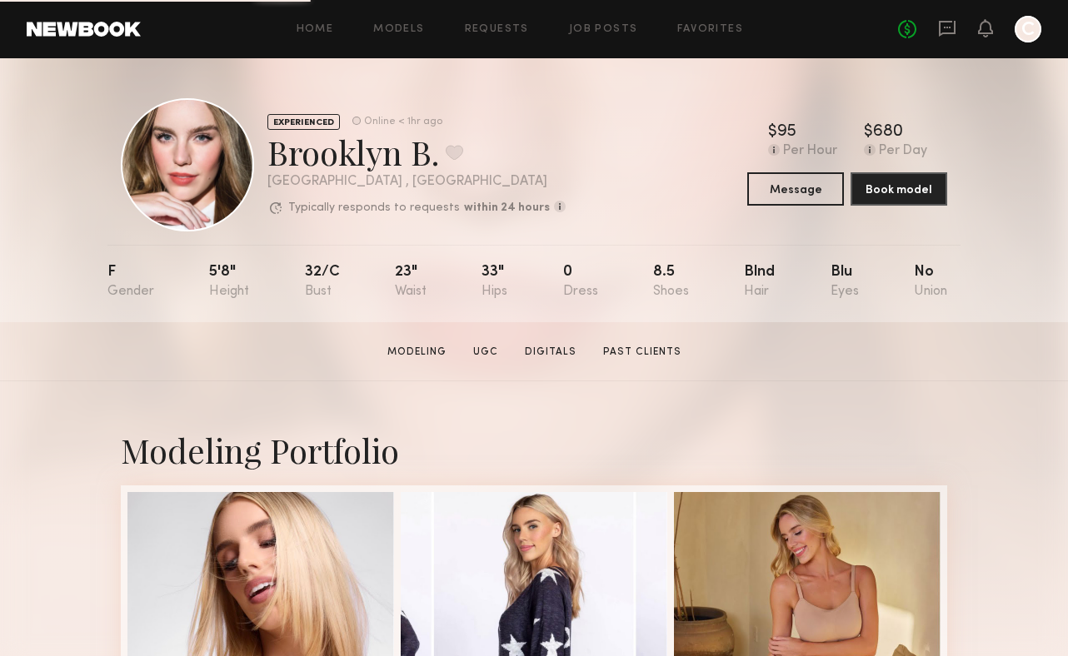
click at [281, 365] on section "Brooklyn B. Modeling UGC Digitals Past Clients Message Book Model" at bounding box center [534, 351] width 1068 height 59
click at [944, 24] on icon at bounding box center [947, 28] width 18 height 18
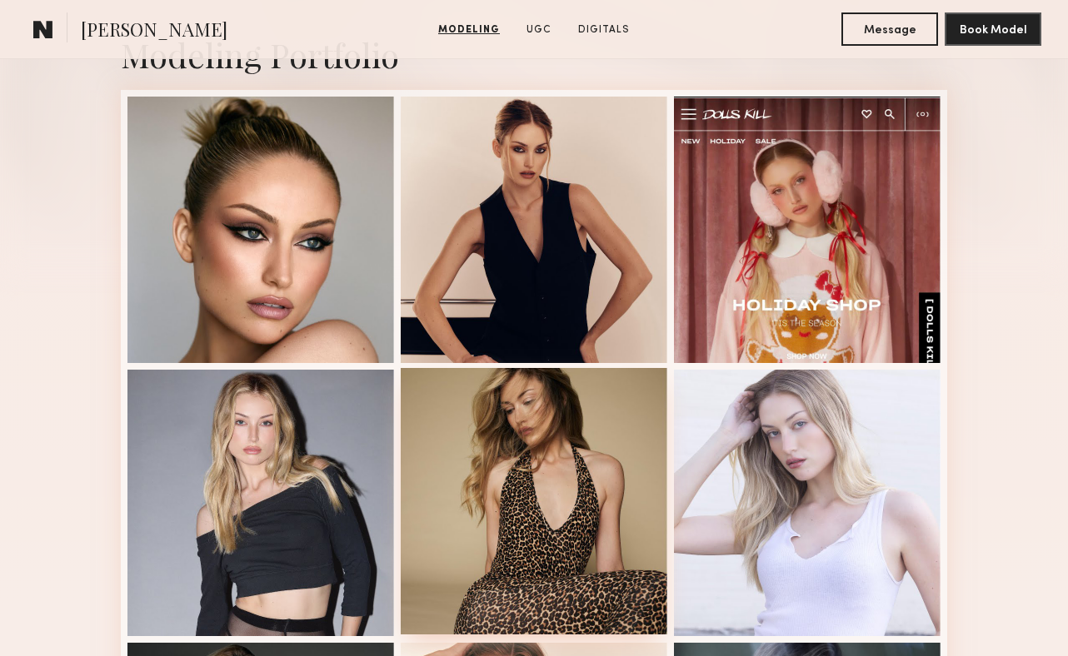
scroll to position [401, 0]
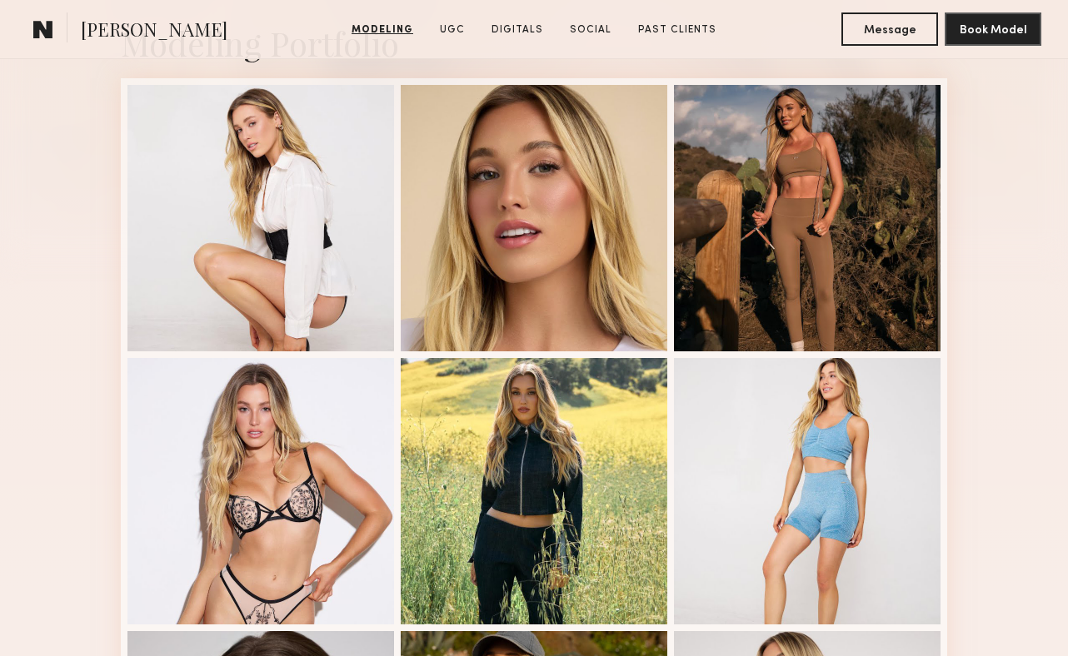
scroll to position [431, 0]
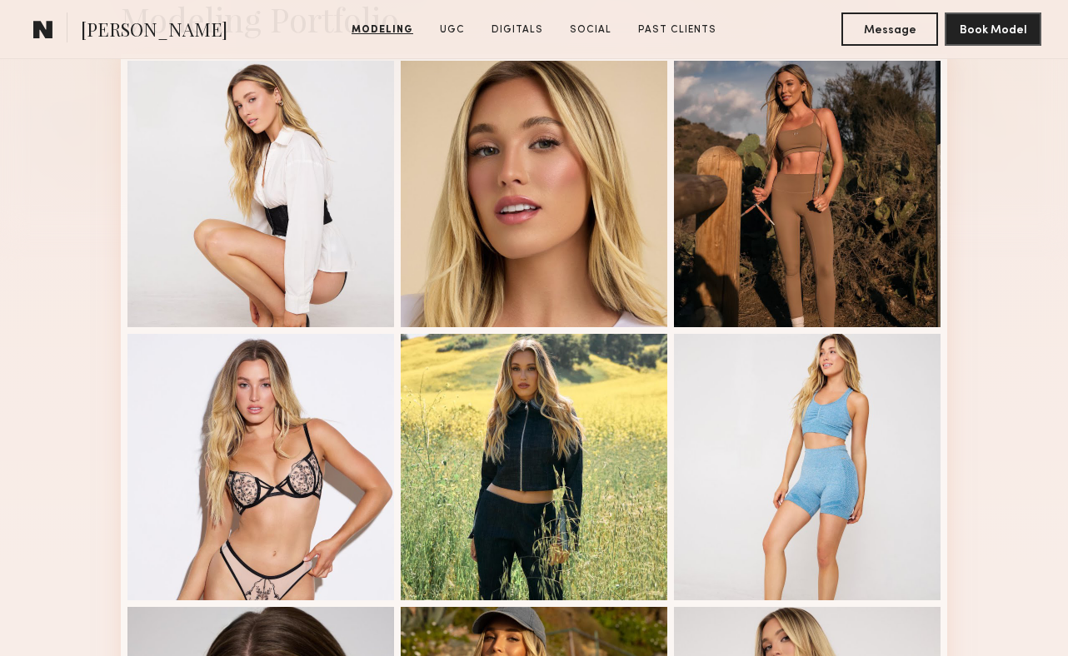
click at [45, 491] on div "Modeling Portfolio View More" at bounding box center [534, 598] width 1068 height 1297
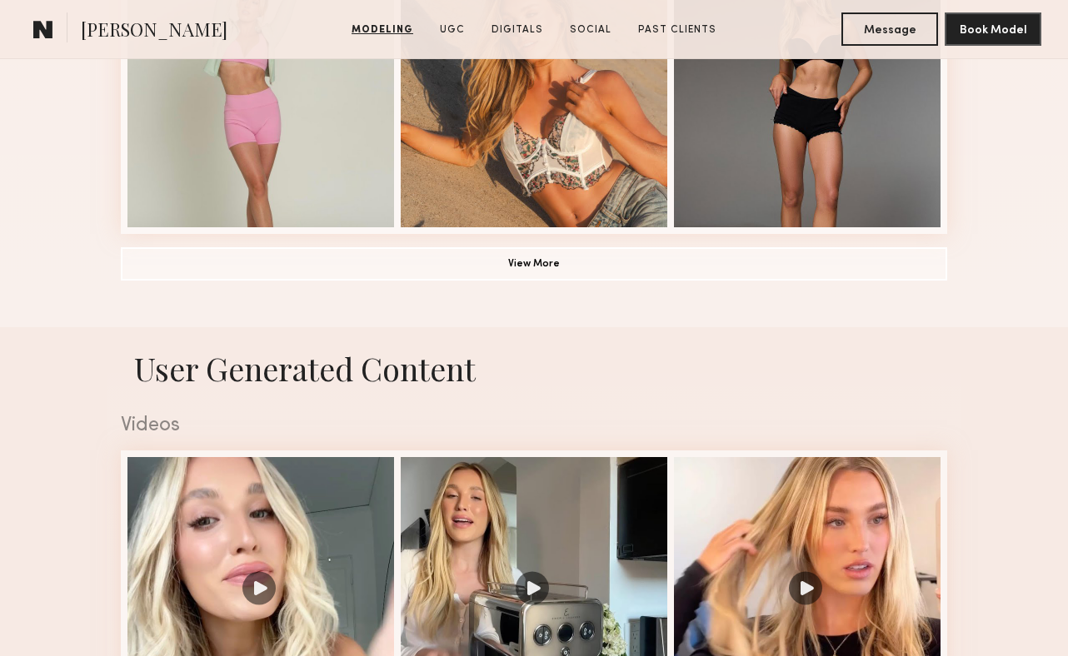
scroll to position [1355, 0]
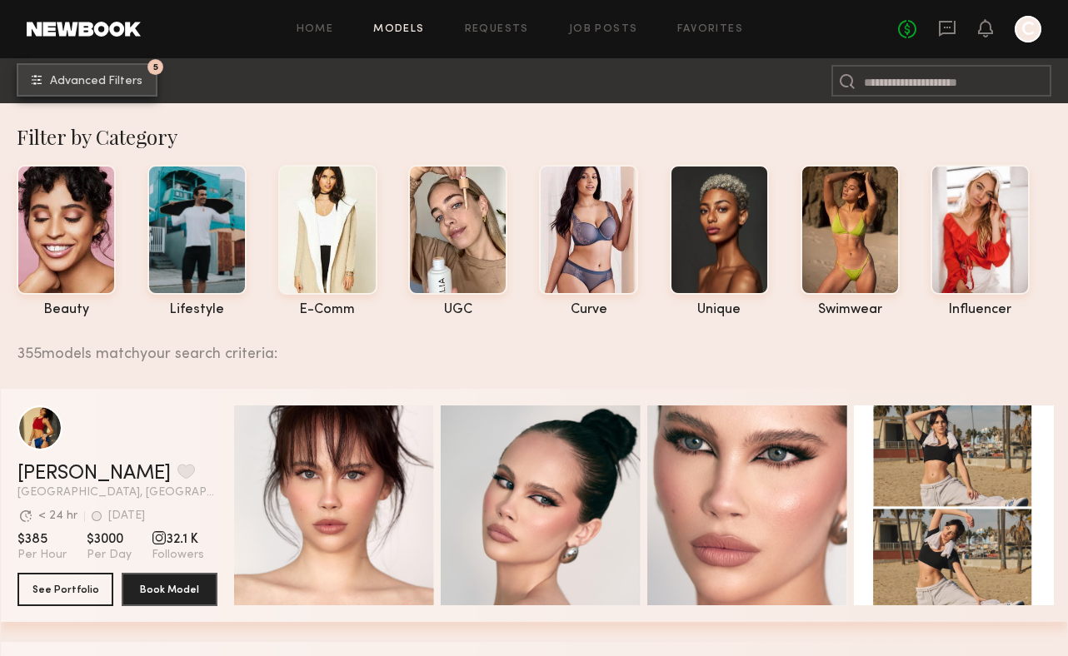
click at [123, 82] on span "Advanced Filters" at bounding box center [96, 82] width 92 height 12
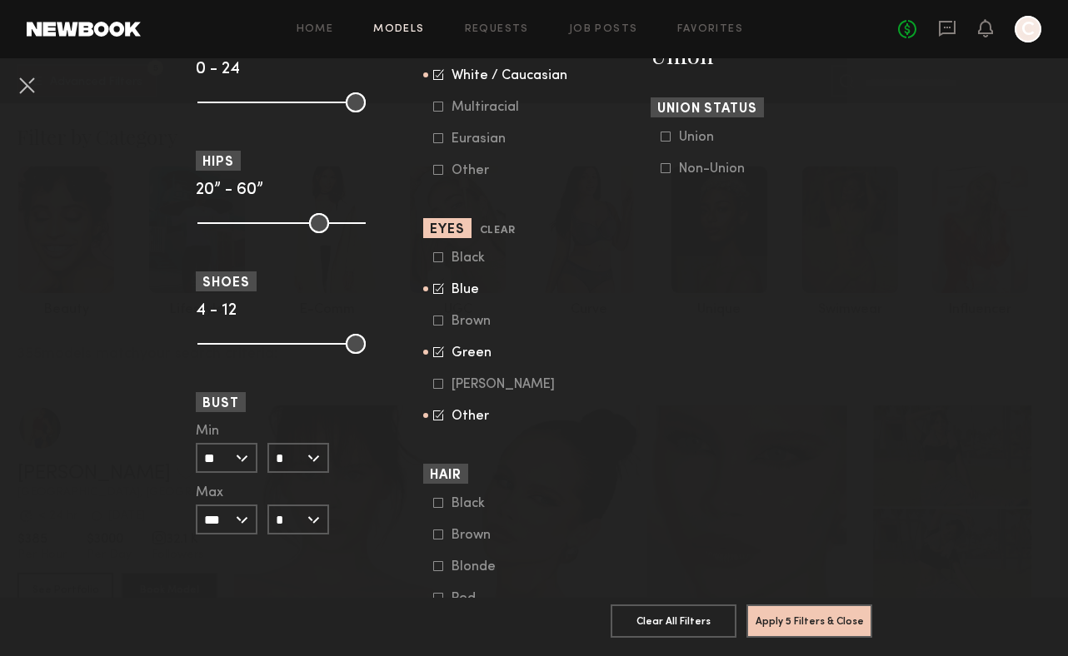
scroll to position [1067, 0]
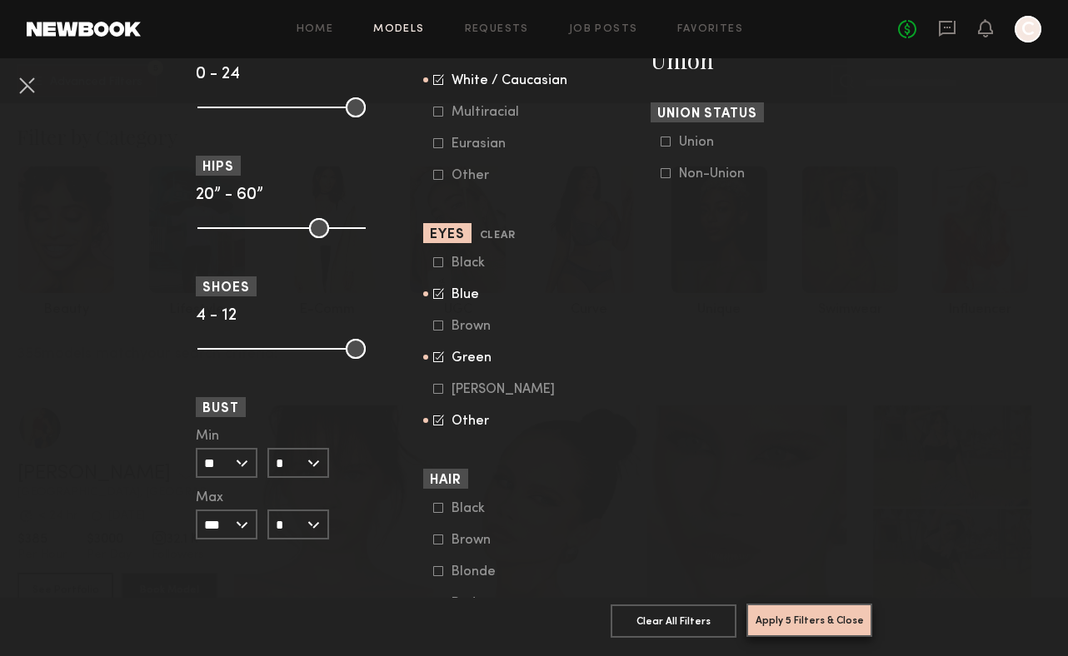
click at [805, 619] on button "Apply 5 Filters & Close" at bounding box center [809, 620] width 126 height 33
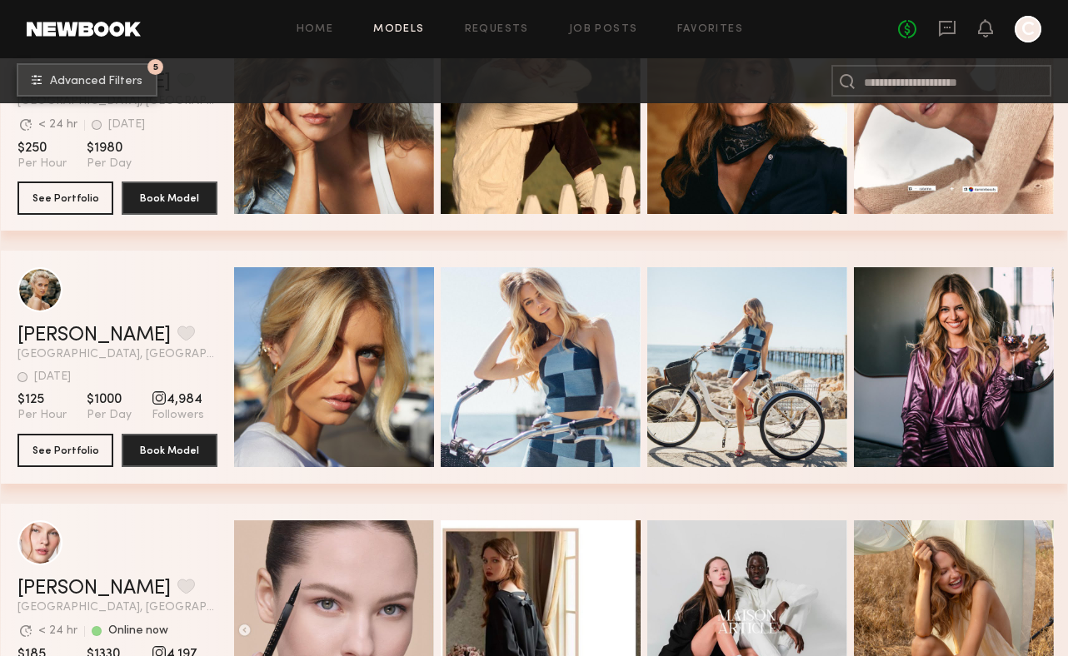
scroll to position [643, 0]
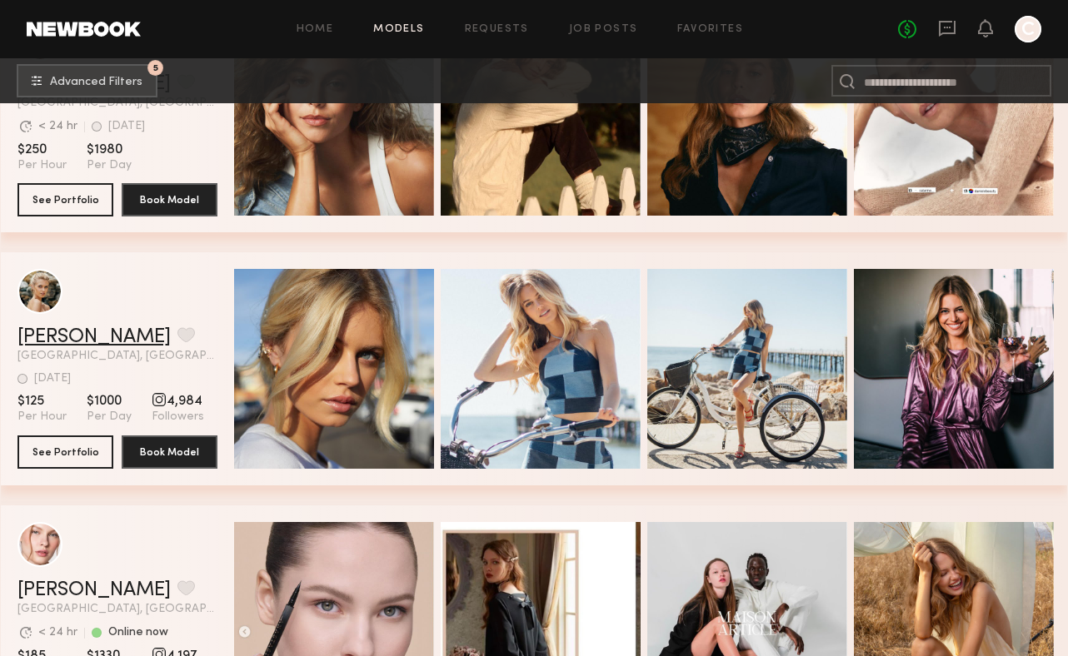
click at [73, 335] on link "Mallory A." at bounding box center [93, 337] width 153 height 20
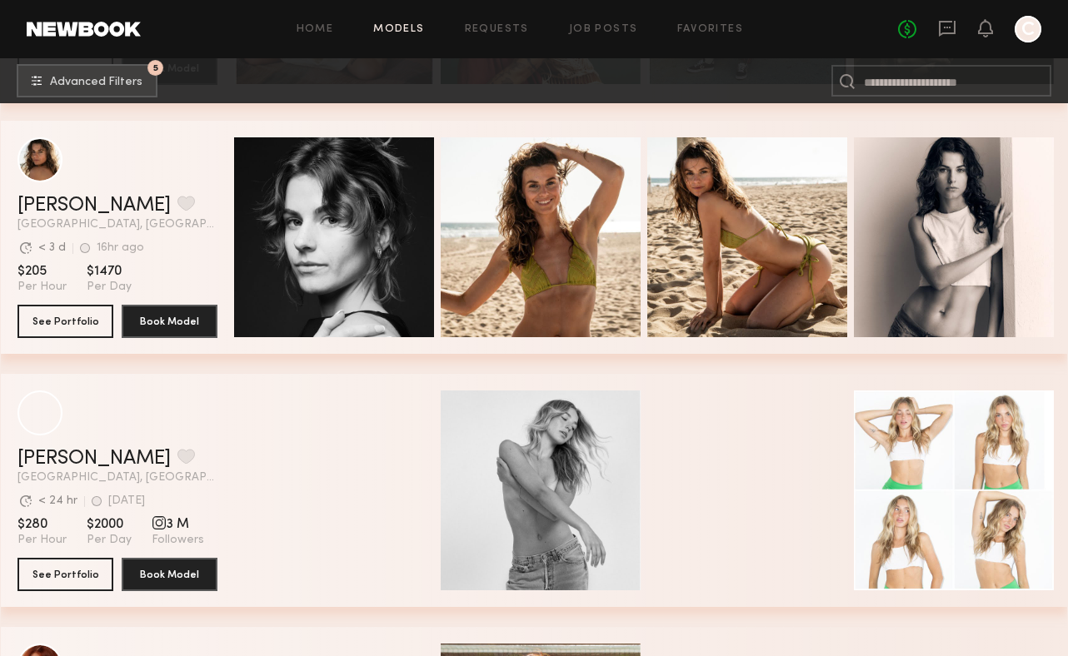
scroll to position [7462, 0]
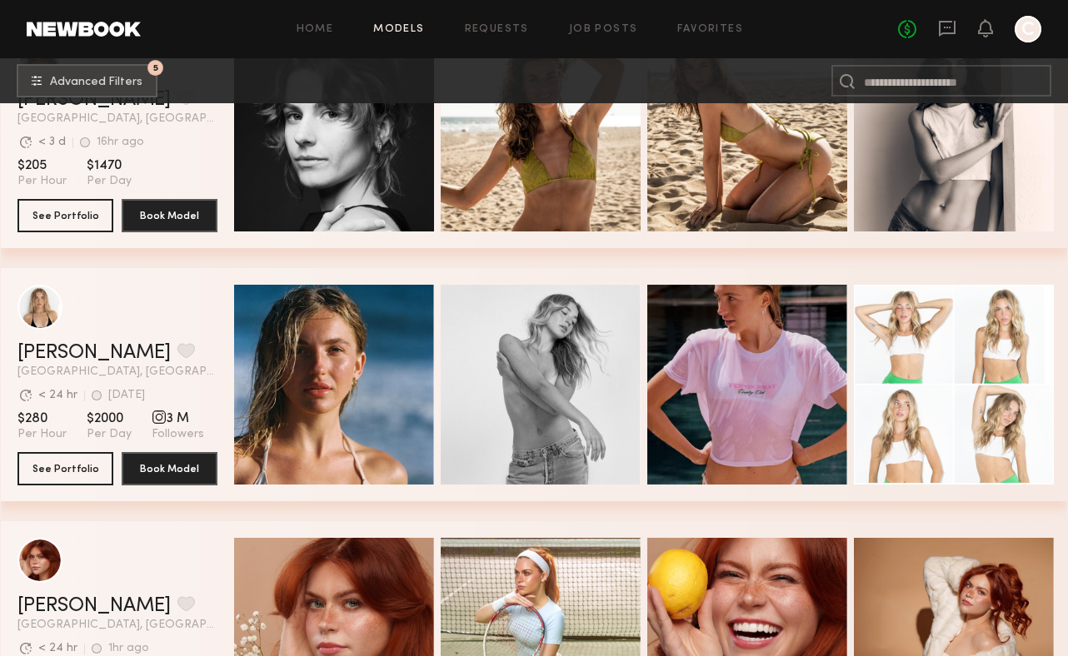
click at [948, 17] on div "No fees up to $5,000 C" at bounding box center [969, 29] width 143 height 27
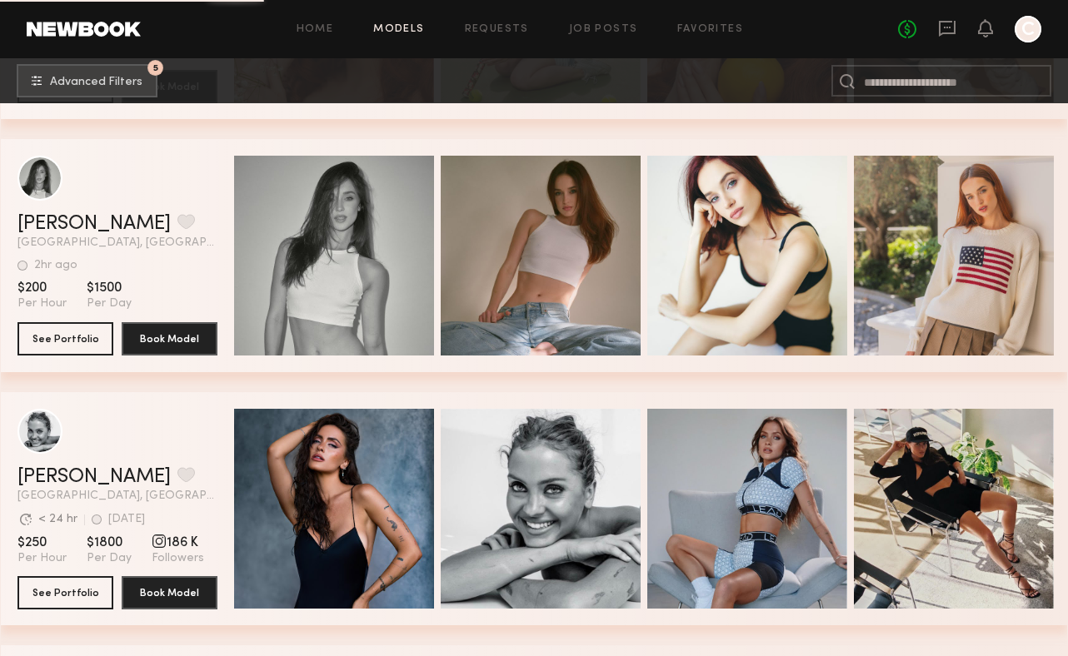
scroll to position [8096, 0]
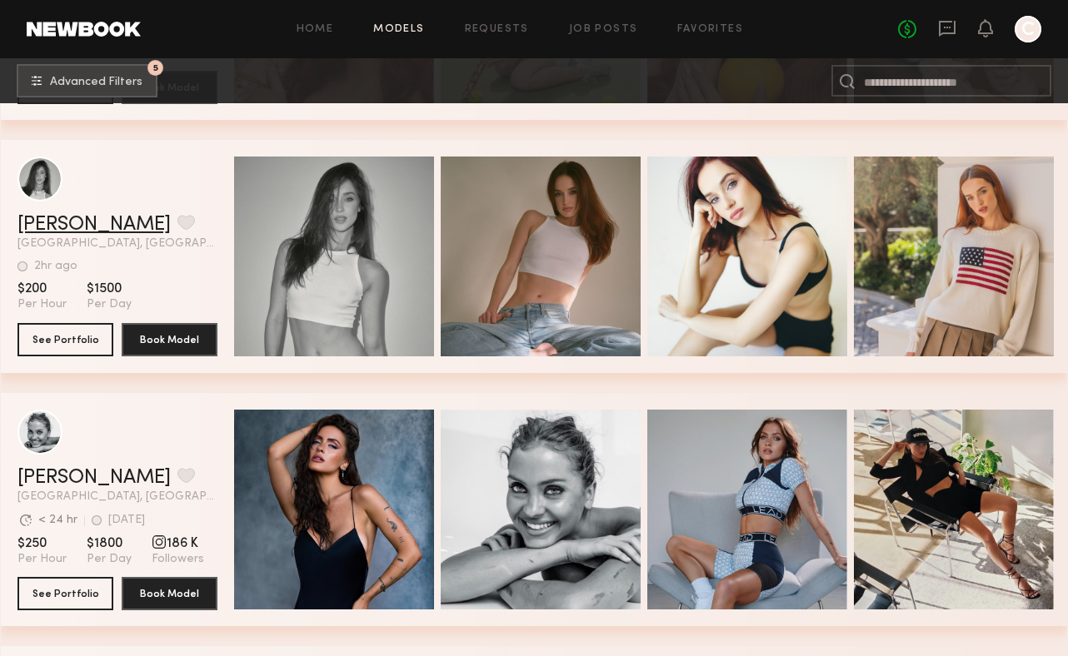
click at [45, 224] on link "Tayler C." at bounding box center [93, 225] width 153 height 20
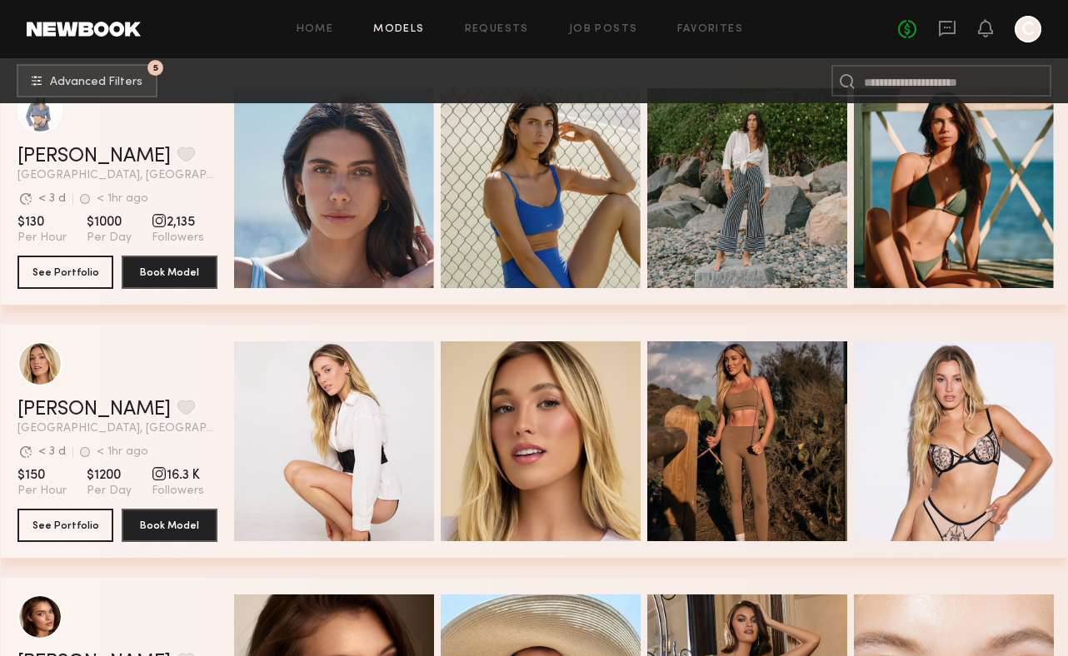
scroll to position [10714, 0]
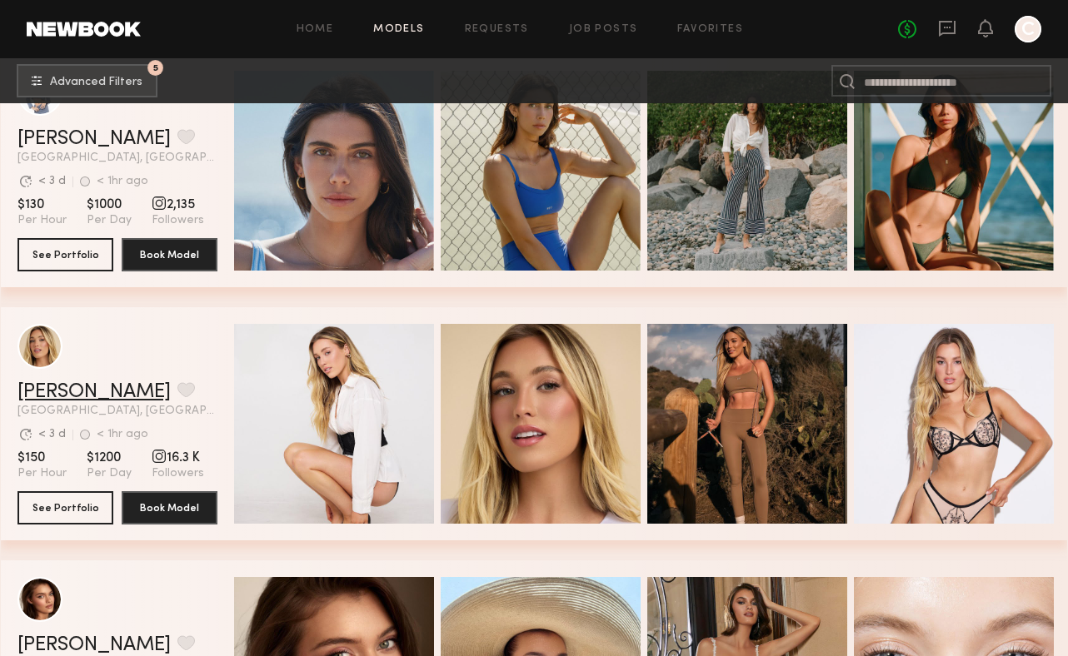
click at [57, 394] on link "[PERSON_NAME]" at bounding box center [93, 392] width 153 height 20
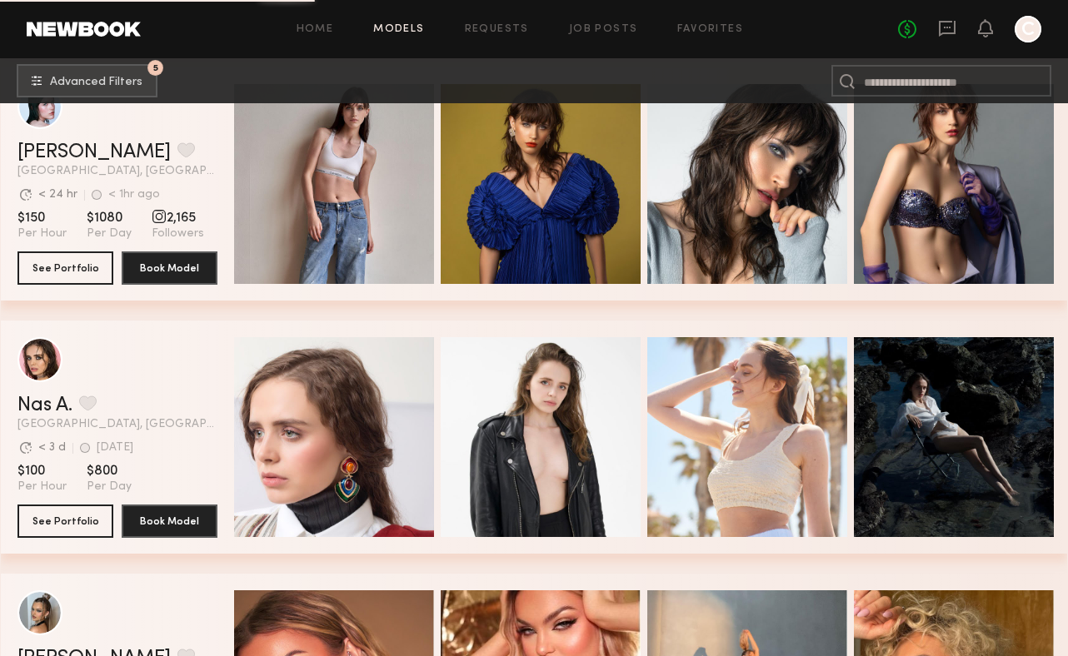
scroll to position [14964, 0]
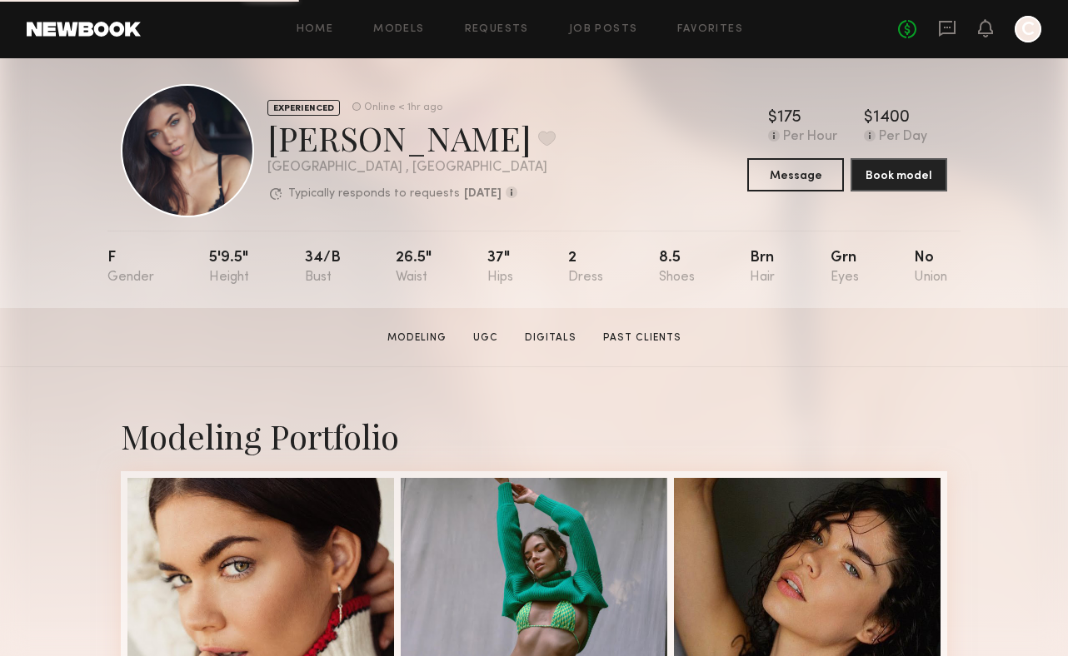
scroll to position [18, 0]
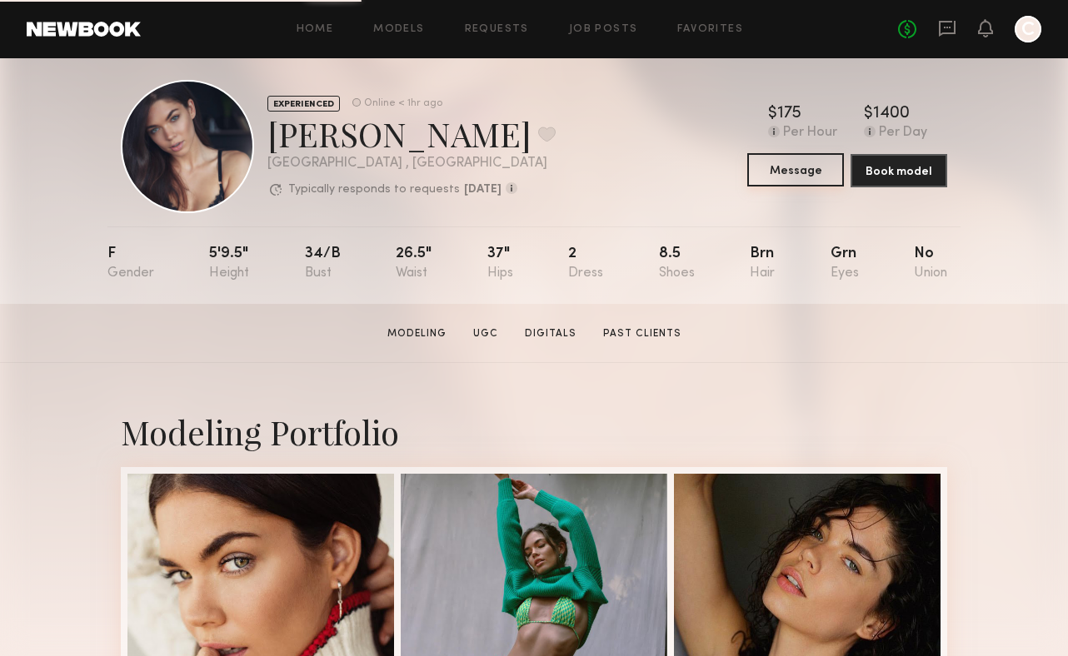
click at [771, 172] on button "Message" at bounding box center [795, 169] width 97 height 33
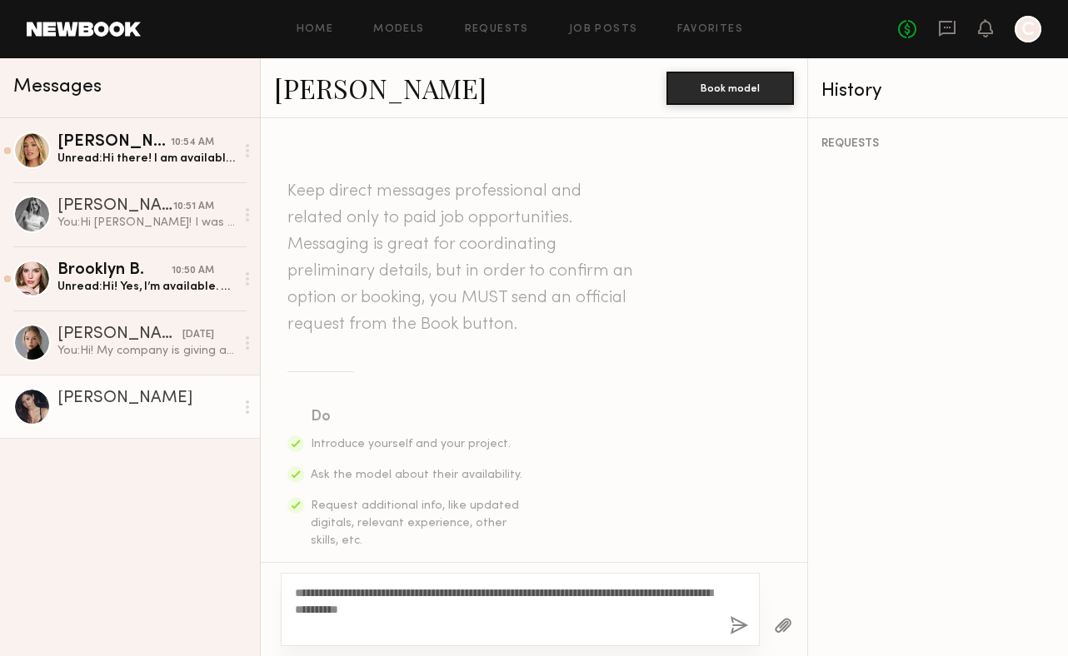
type textarea "**********"
click at [739, 630] on button "button" at bounding box center [738, 626] width 18 height 21
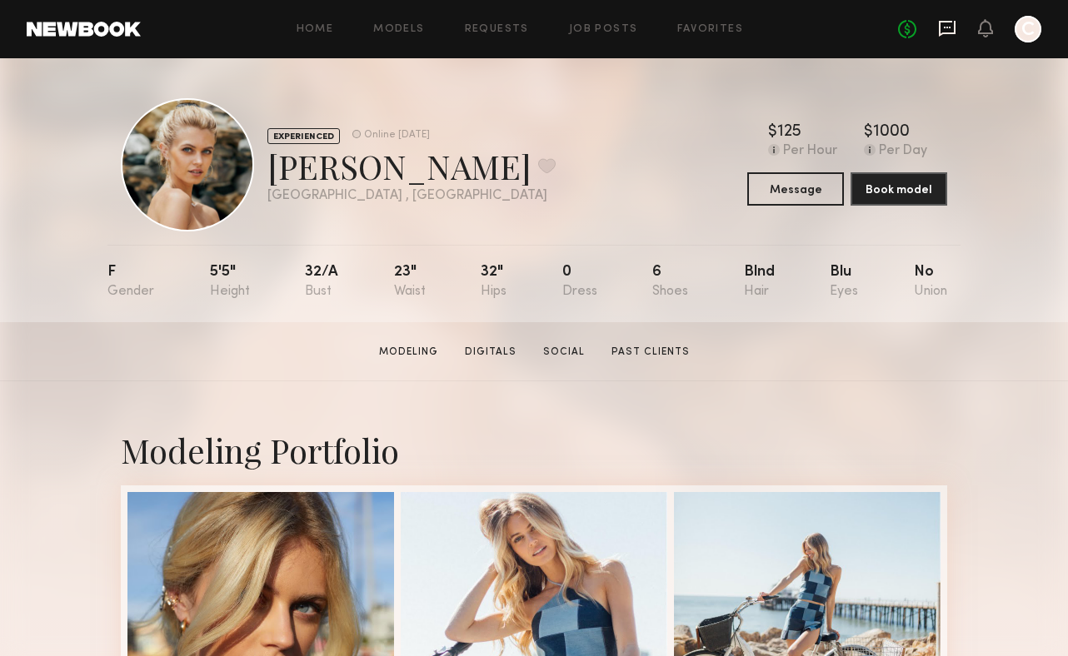
click at [950, 32] on icon at bounding box center [946, 29] width 17 height 16
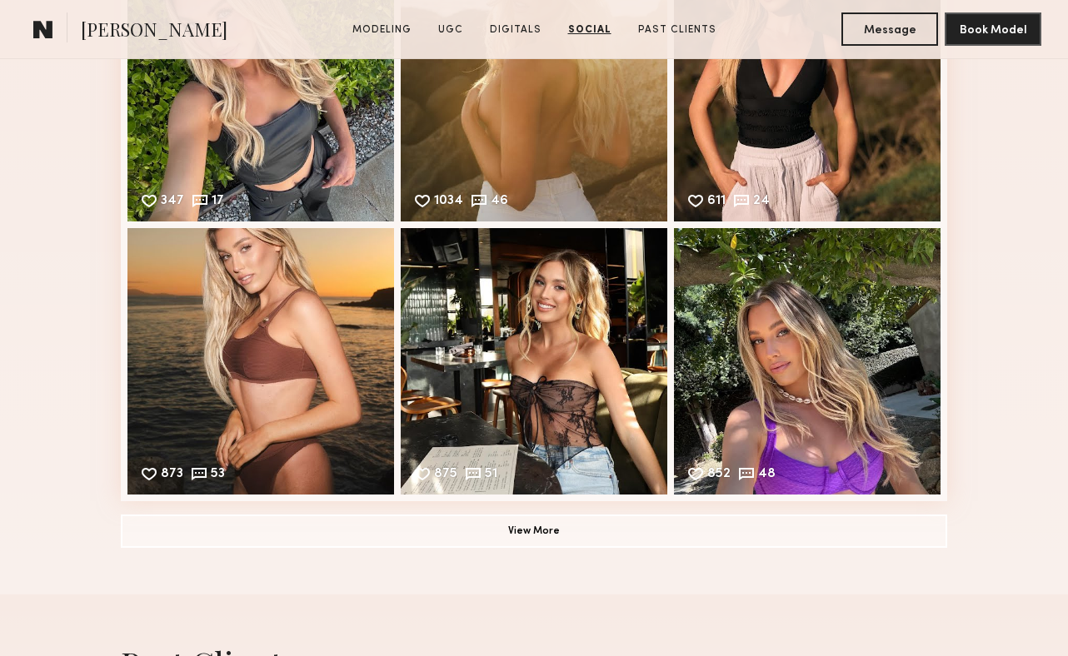
scroll to position [3296, 0]
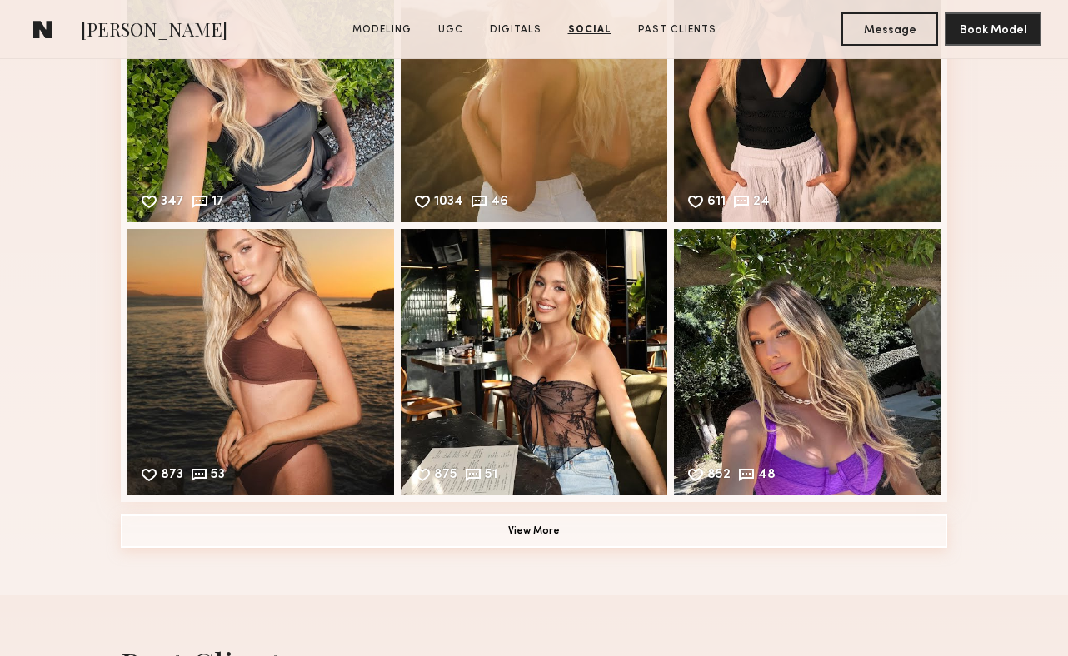
click at [489, 545] on button "View More" at bounding box center [534, 531] width 826 height 33
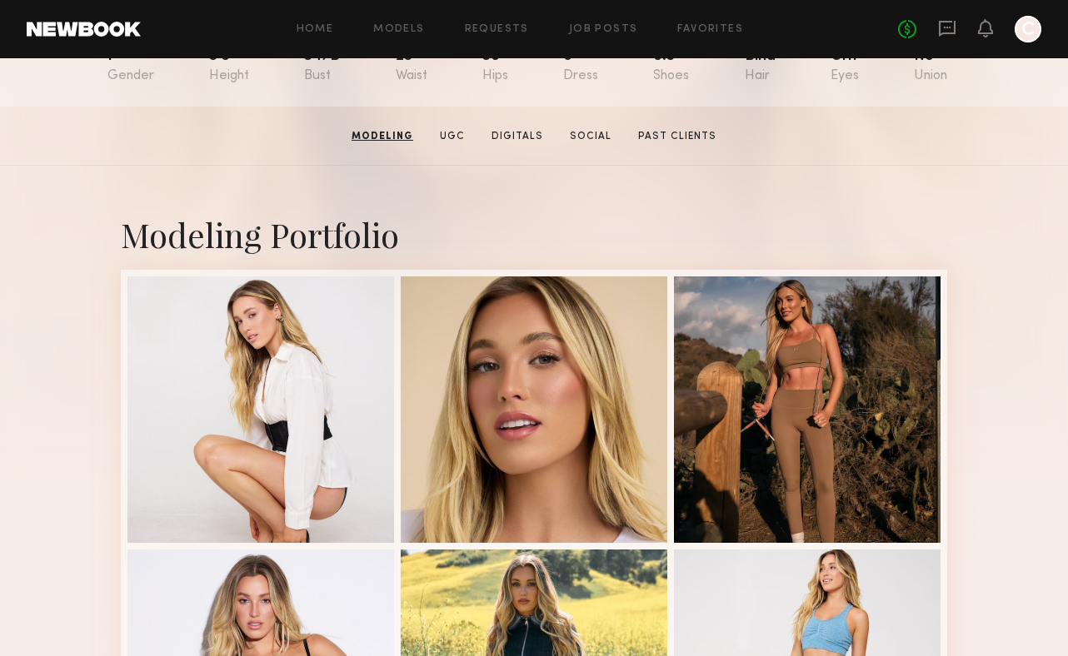
scroll to position [0, 0]
